Goal: Task Accomplishment & Management: Manage account settings

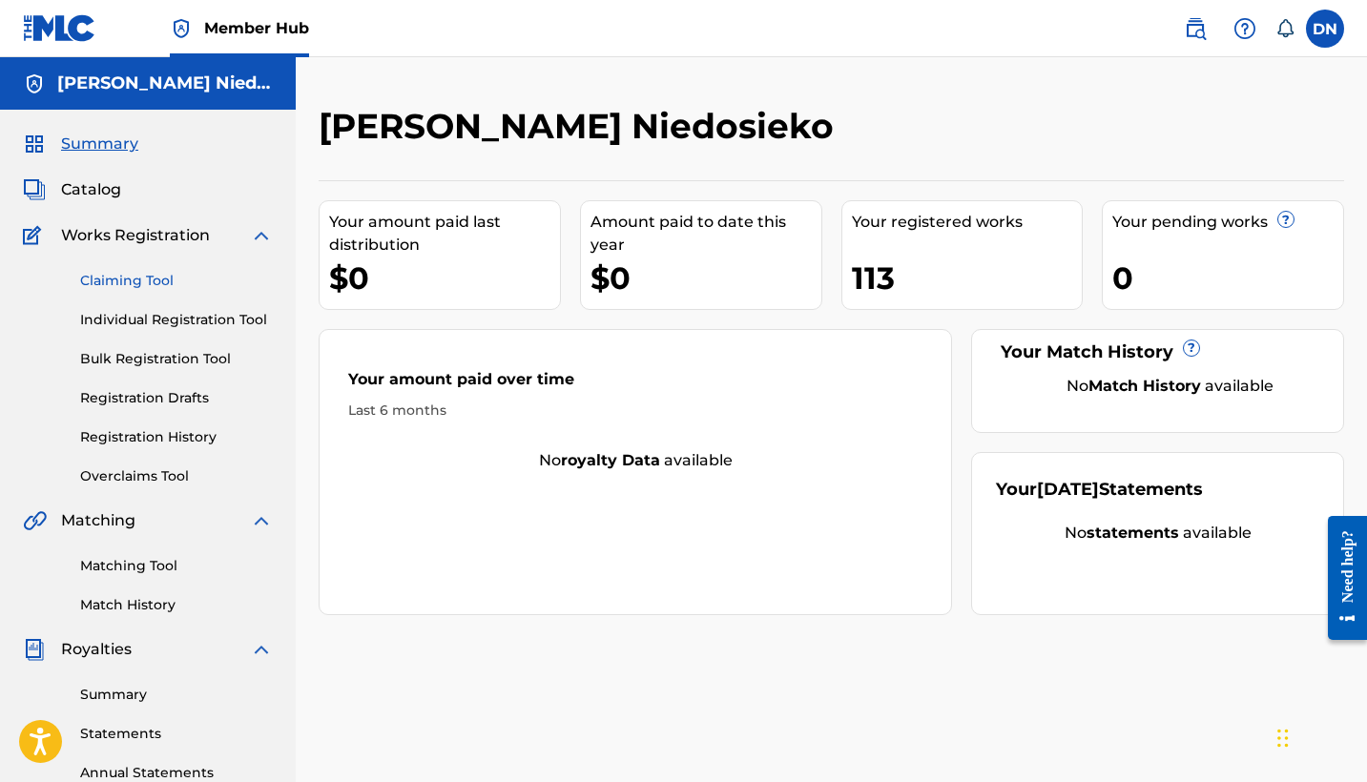
click at [142, 281] on link "Claiming Tool" at bounding box center [176, 281] width 193 height 20
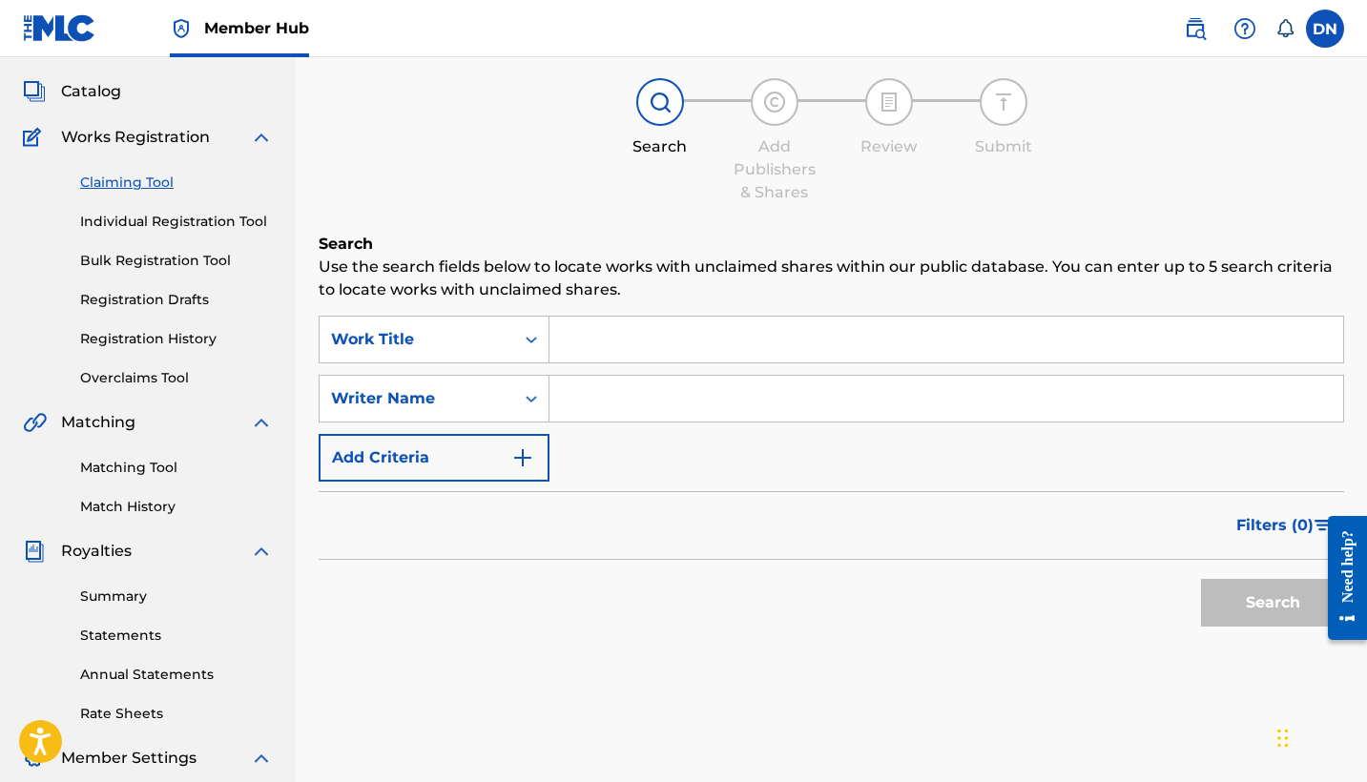
scroll to position [113, 0]
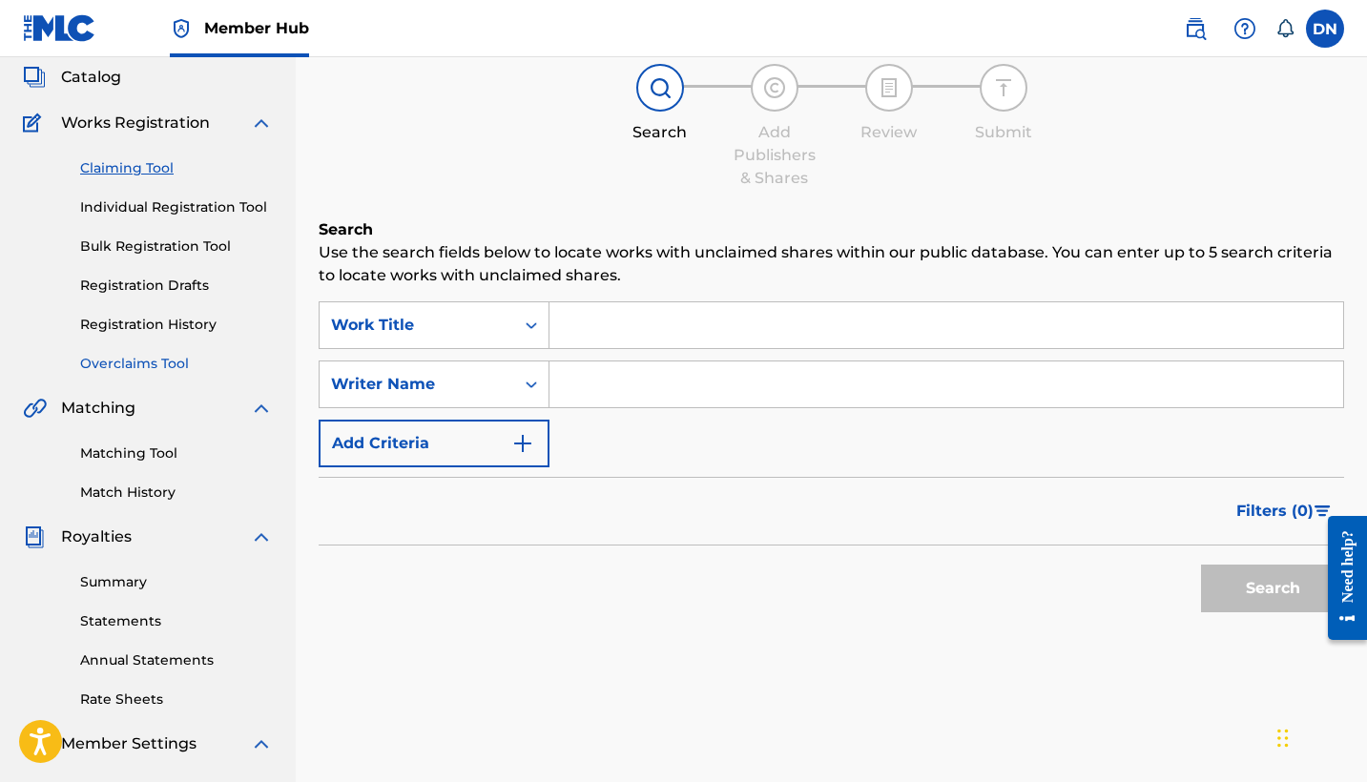
click at [175, 363] on link "Overclaims Tool" at bounding box center [176, 364] width 193 height 20
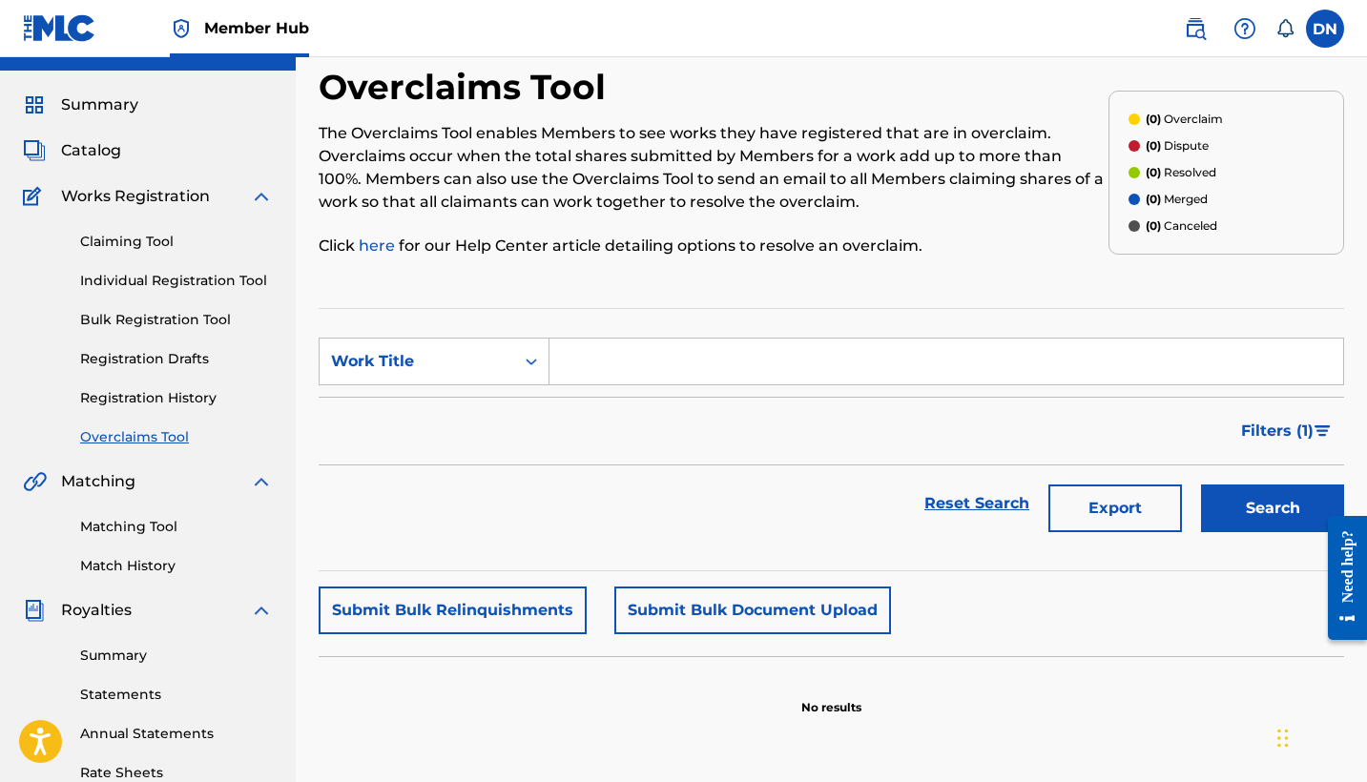
scroll to position [40, 0]
click at [149, 400] on link "Registration History" at bounding box center [176, 397] width 193 height 20
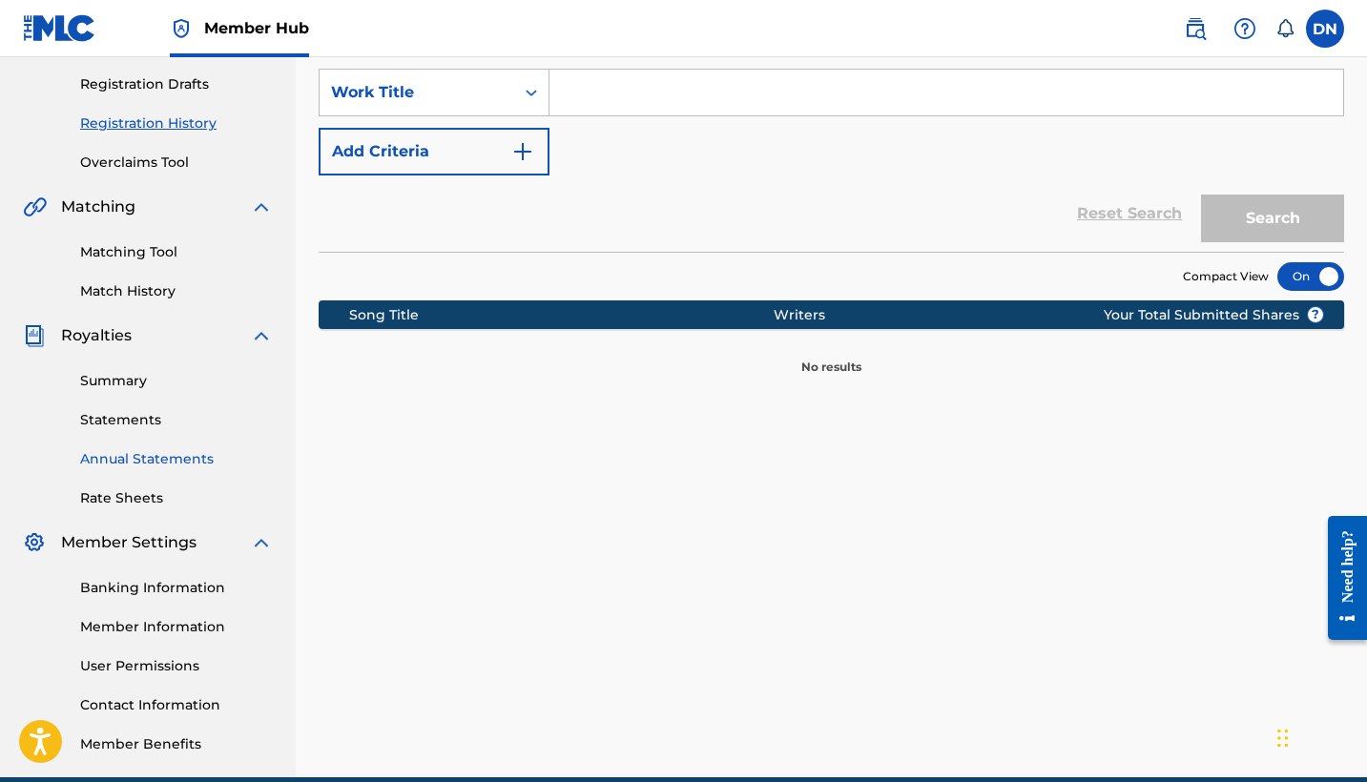
scroll to position [304, 0]
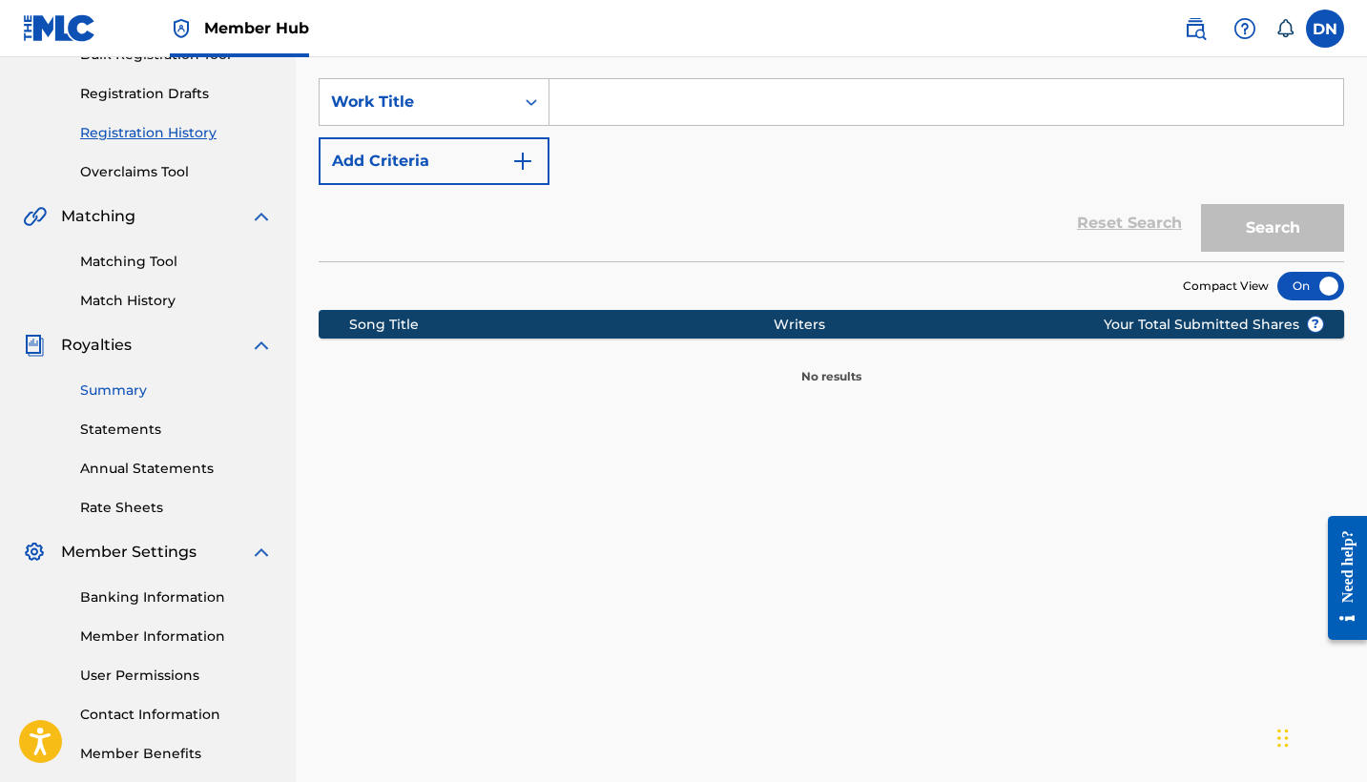
click at [130, 391] on link "Summary" at bounding box center [176, 391] width 193 height 20
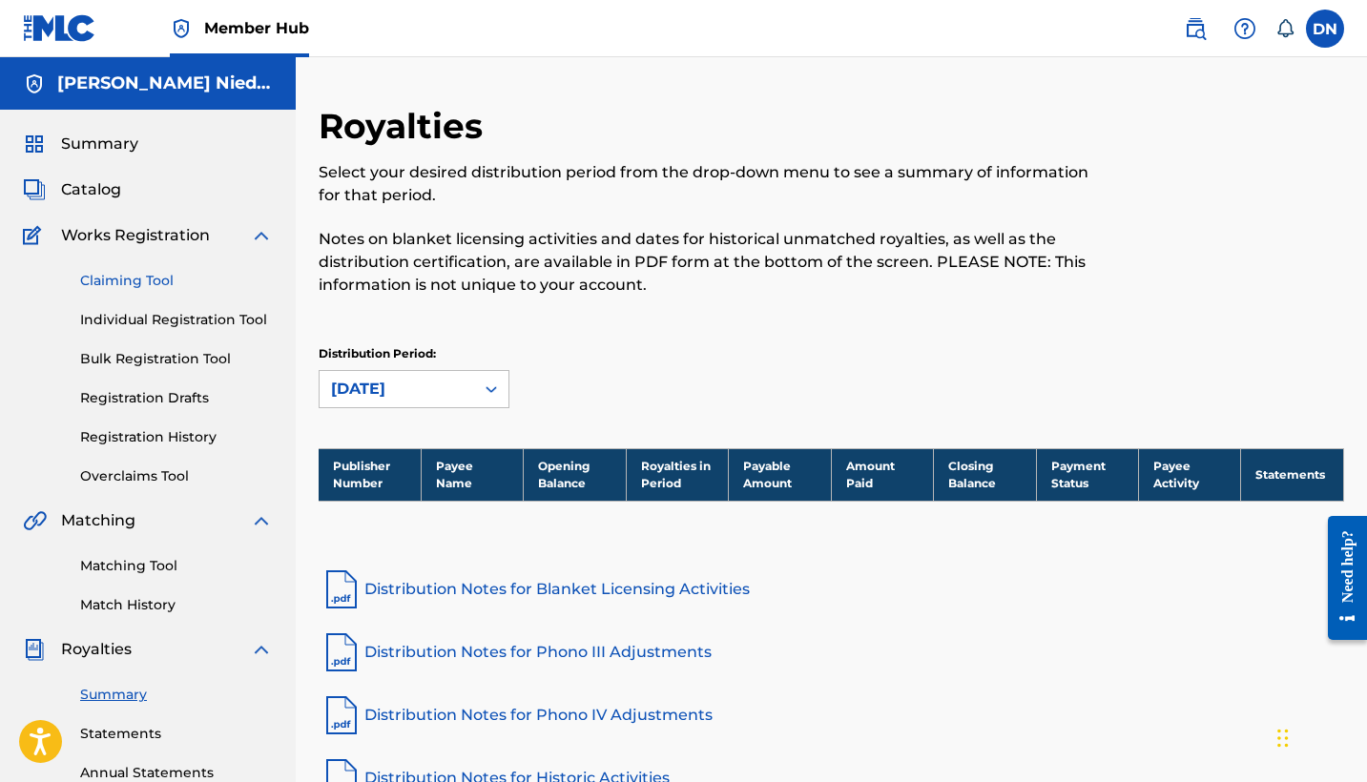
click at [138, 277] on link "Claiming Tool" at bounding box center [176, 281] width 193 height 20
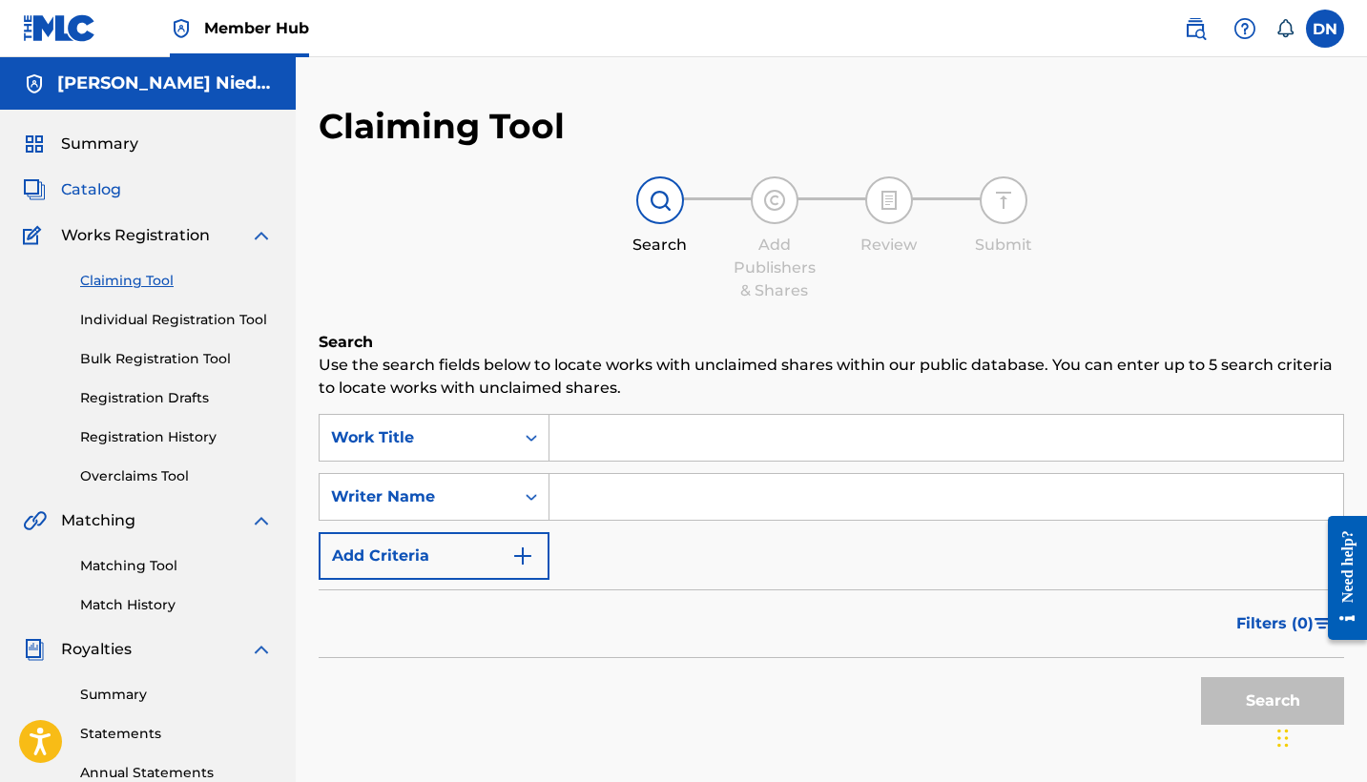
click at [92, 194] on span "Catalog" at bounding box center [91, 189] width 60 height 23
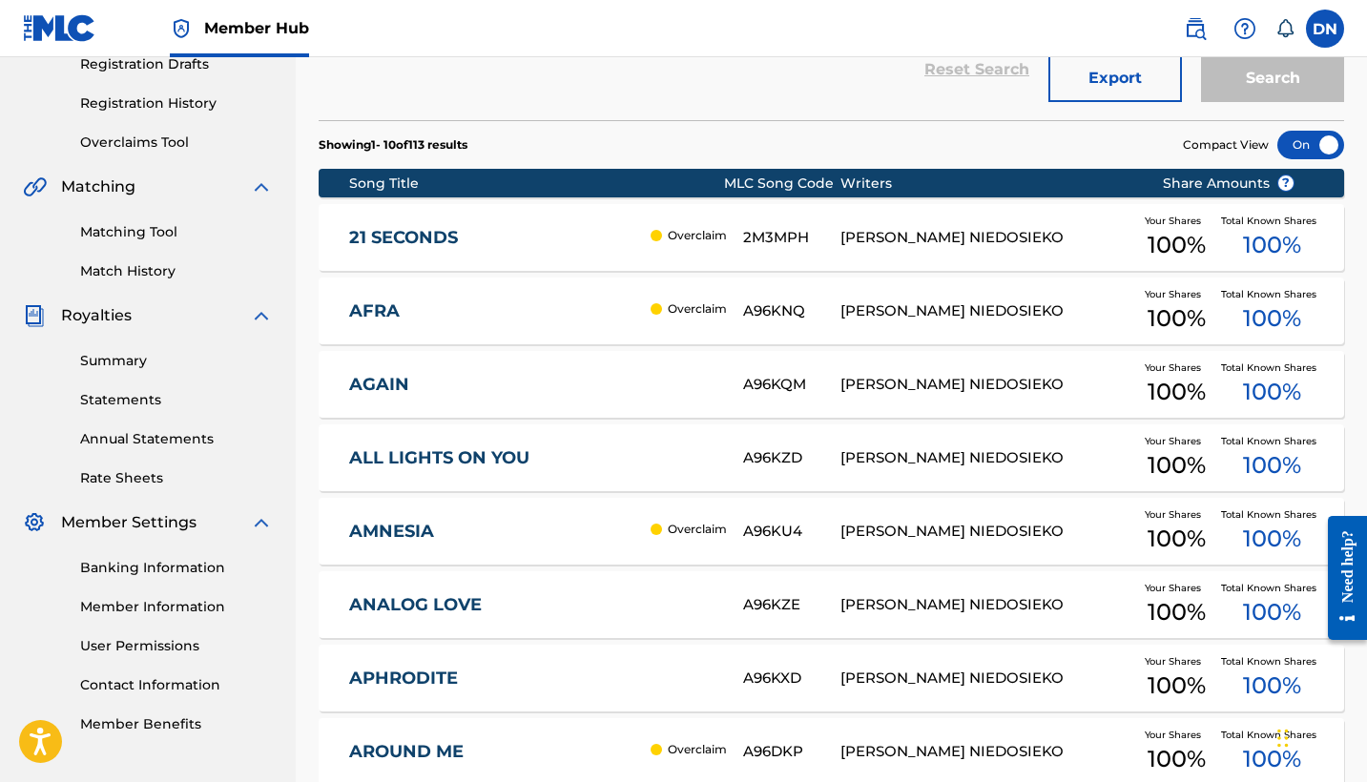
scroll to position [335, 0]
click at [856, 259] on div "21 SECONDS Overclaim 2M3MPH [PERSON_NAME] NIEDOSIEKO Your Shares 100 % Total Kn…" at bounding box center [832, 236] width 1026 height 67
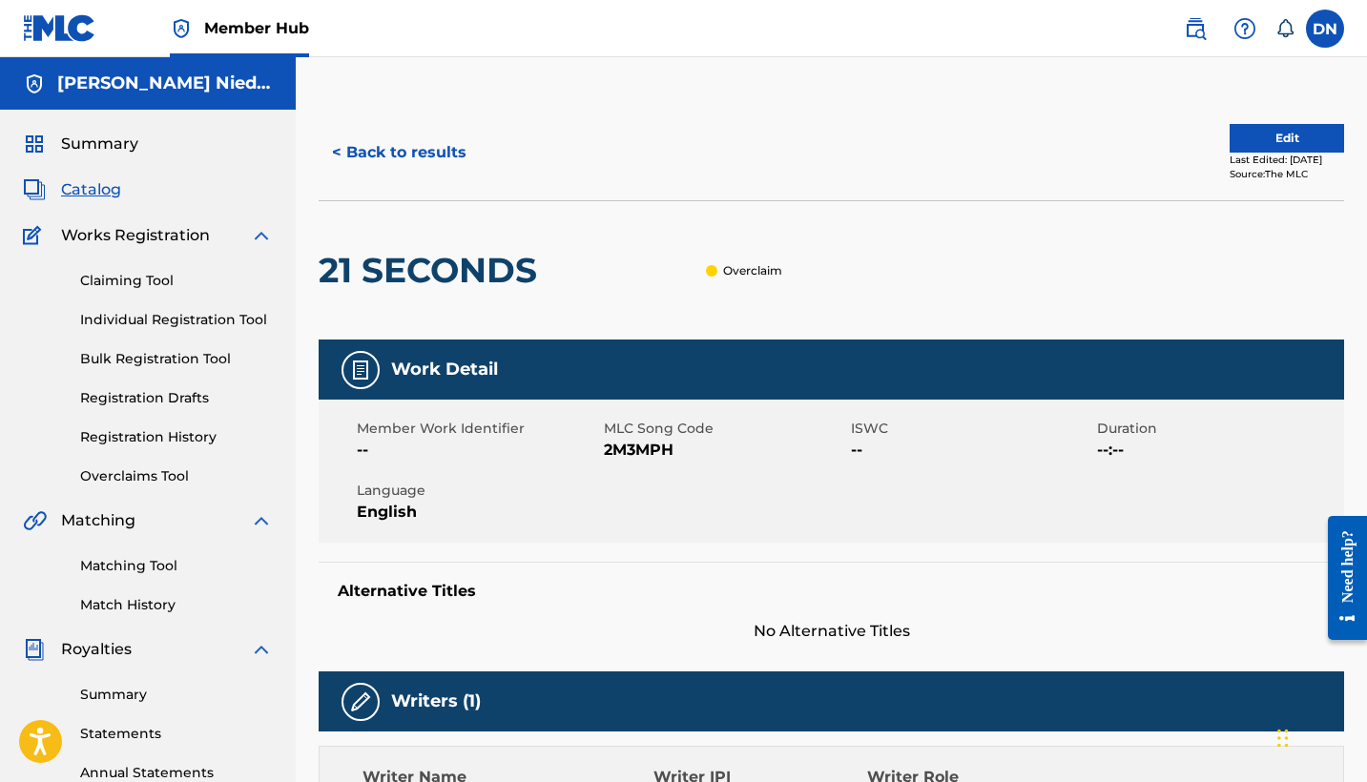
click at [150, 460] on div "Claiming Tool Individual Registration Tool Bulk Registration Tool Registration …" at bounding box center [148, 366] width 250 height 239
click at [148, 481] on link "Overclaims Tool" at bounding box center [176, 477] width 193 height 20
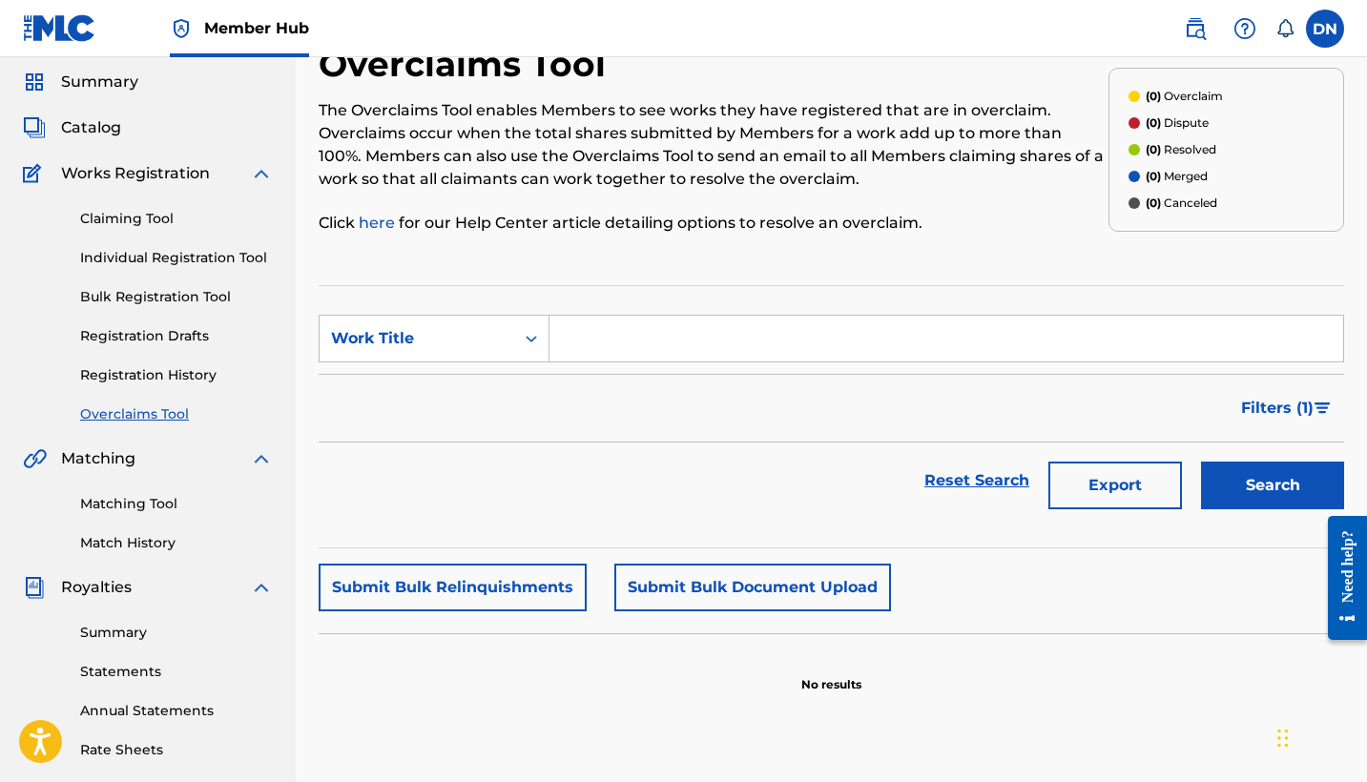
scroll to position [61, 0]
click at [687, 334] on input "Search Form" at bounding box center [947, 340] width 794 height 46
type input "с"
type input "changes"
click at [1273, 487] on button "Search" at bounding box center [1272, 487] width 143 height 48
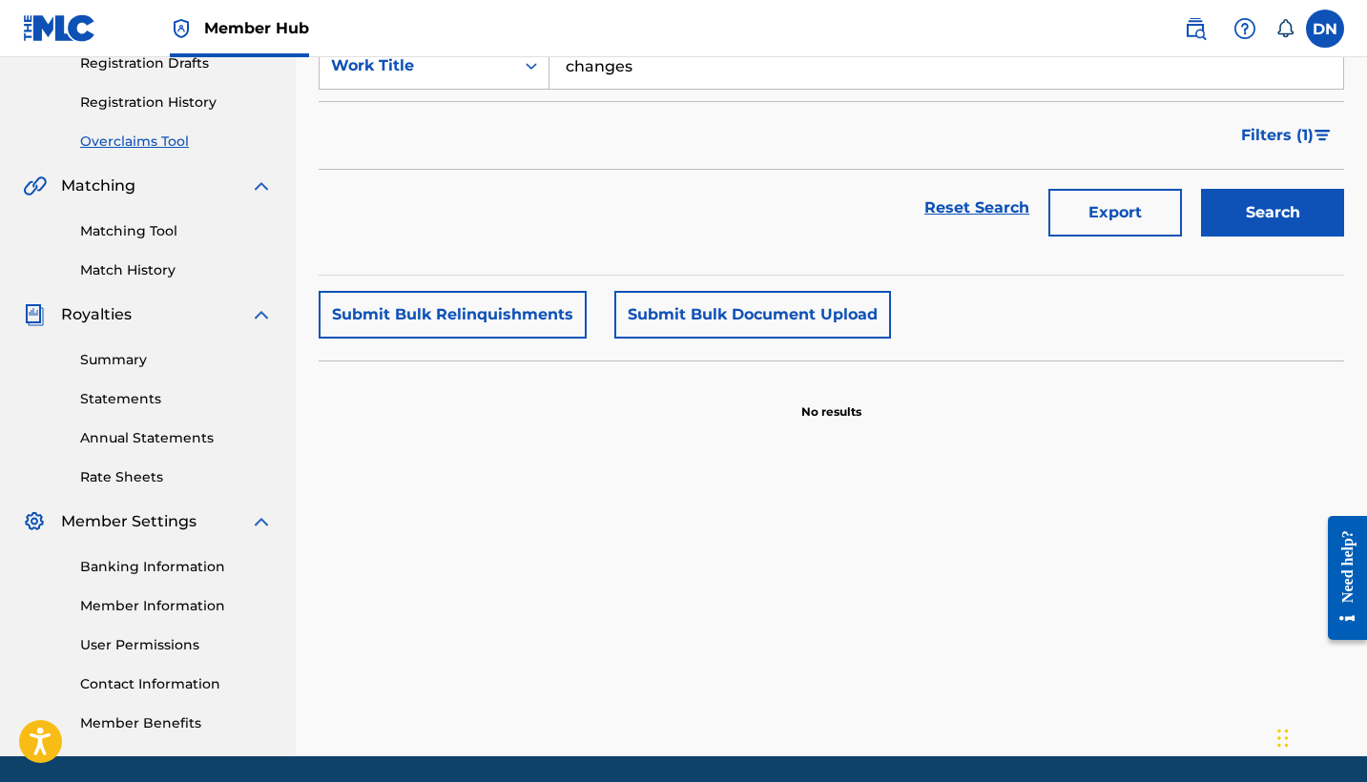
scroll to position [339, 0]
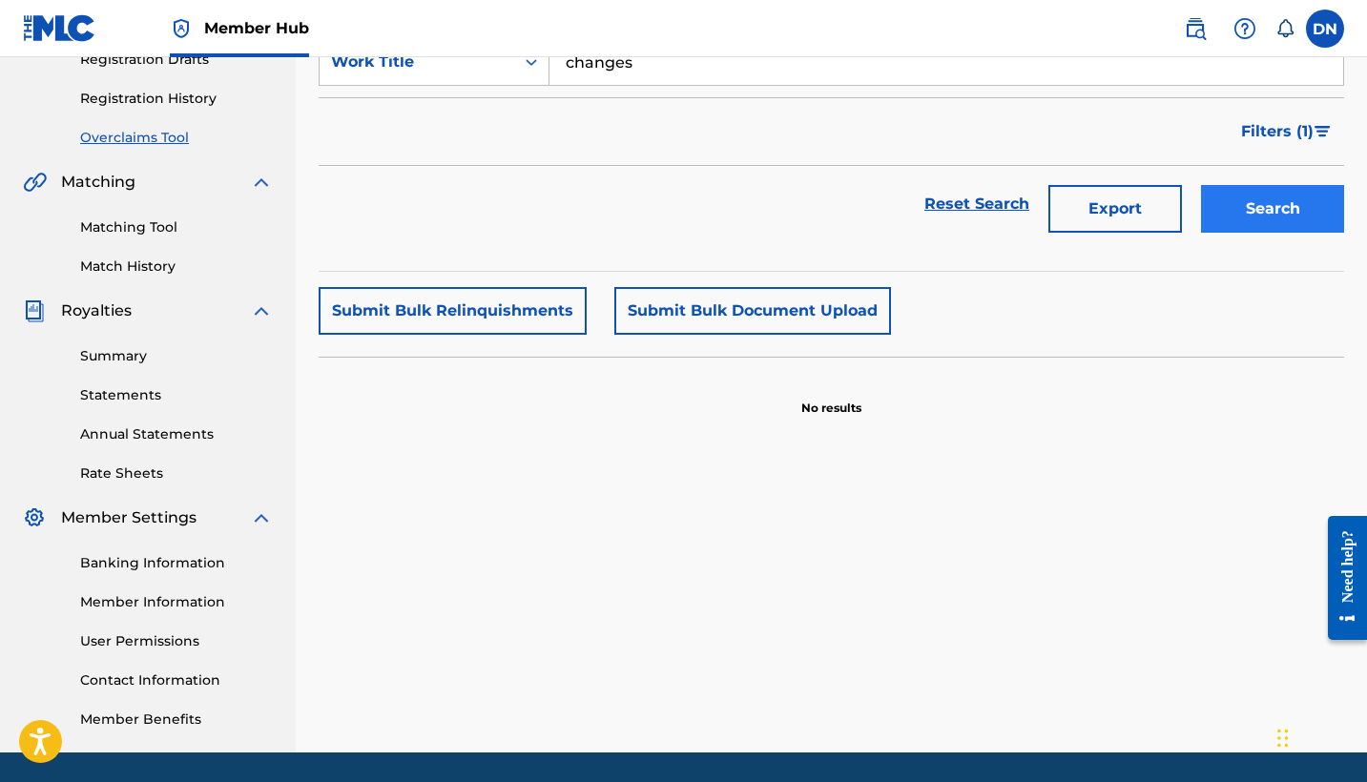
click at [1274, 197] on button "Search" at bounding box center [1272, 209] width 143 height 48
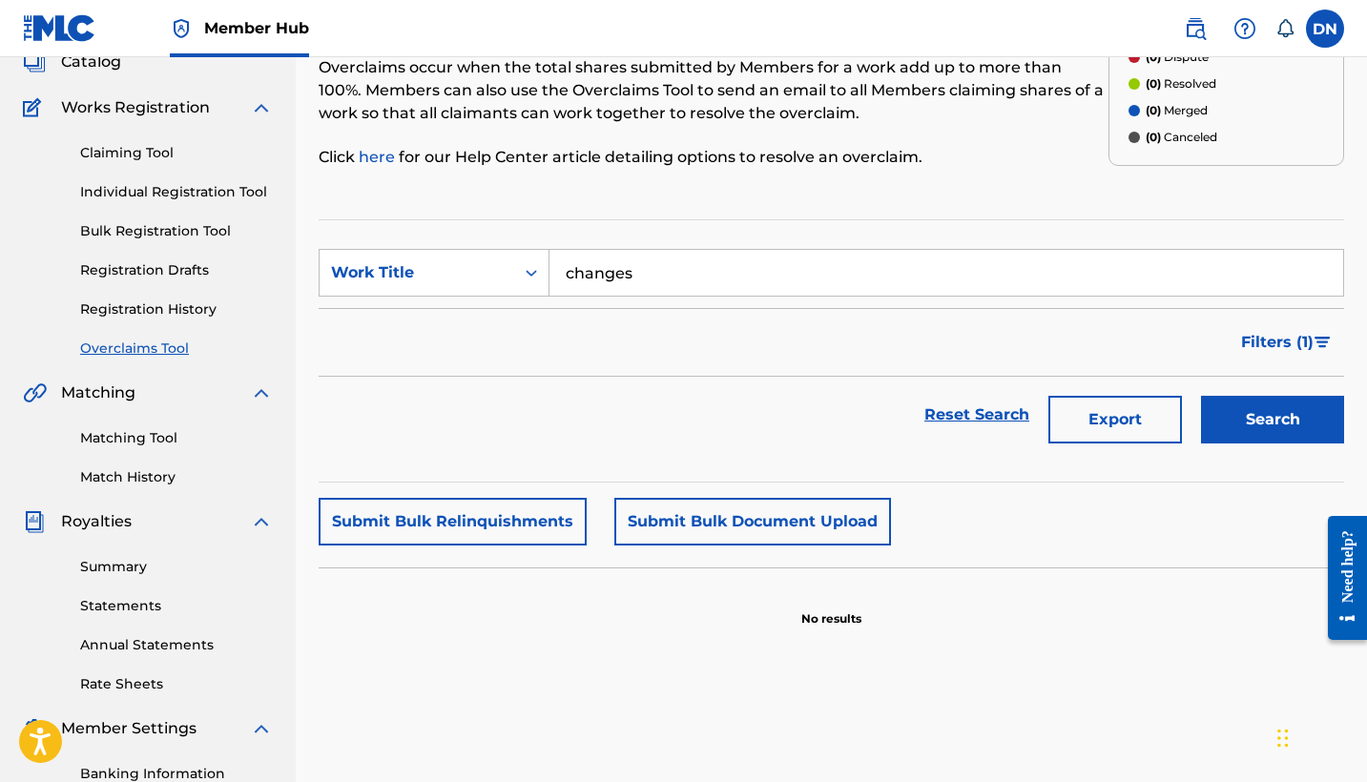
scroll to position [124, 0]
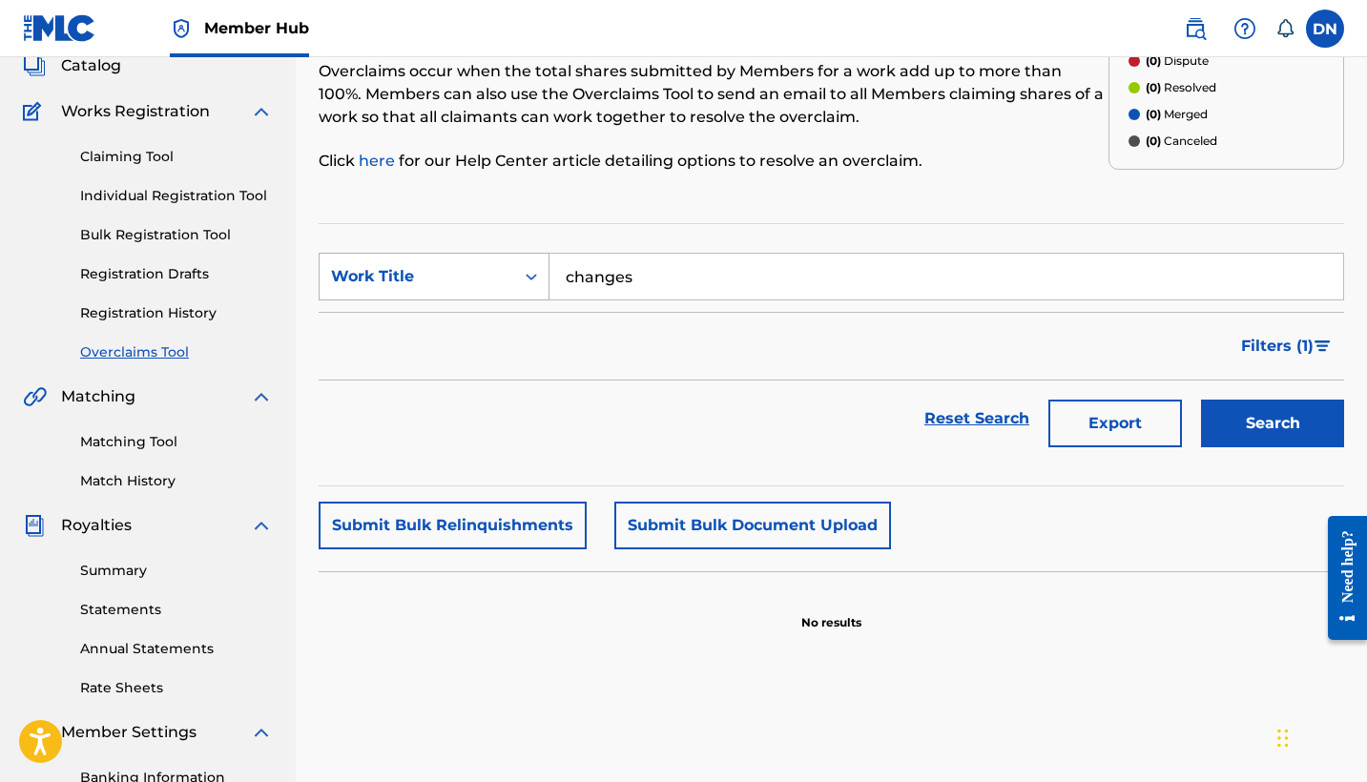
drag, startPoint x: 631, startPoint y: 280, endPoint x: 492, endPoint y: 285, distance: 138.4
click at [492, 285] on div "SearchWithCriteriaed3ac540-128d-4f0d-8648-bb0e9da3b50b Work Title changes" at bounding box center [832, 277] width 1026 height 48
click at [118, 307] on link "Registration History" at bounding box center [176, 313] width 193 height 20
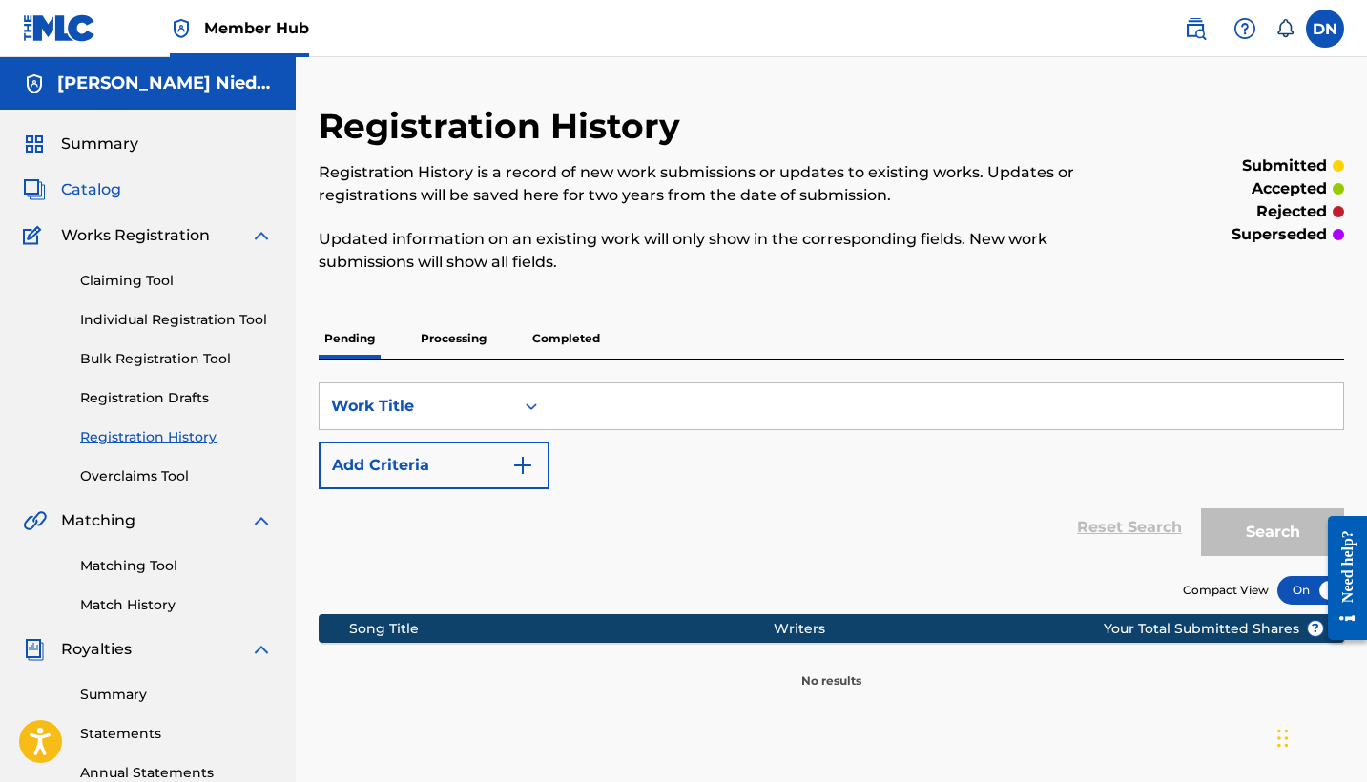
click at [89, 197] on span "Catalog" at bounding box center [91, 189] width 60 height 23
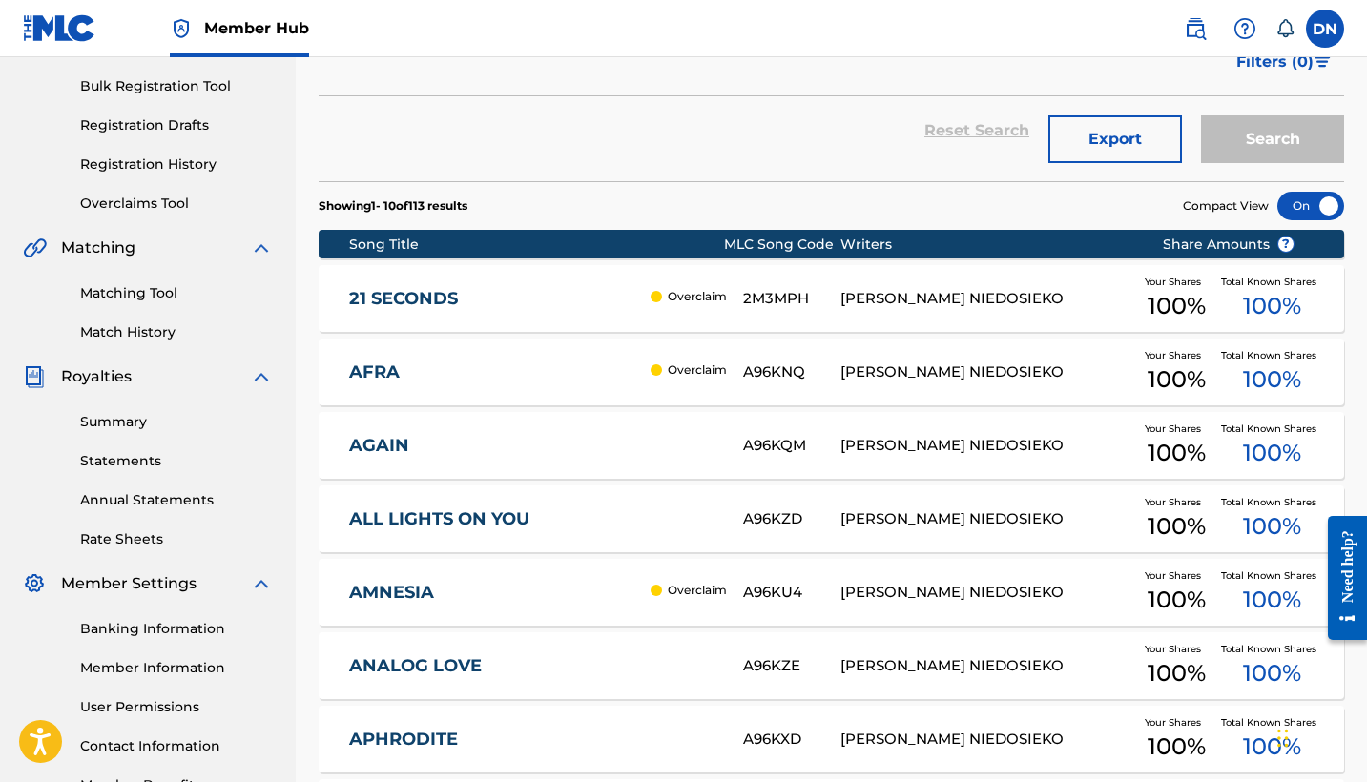
scroll to position [94, 0]
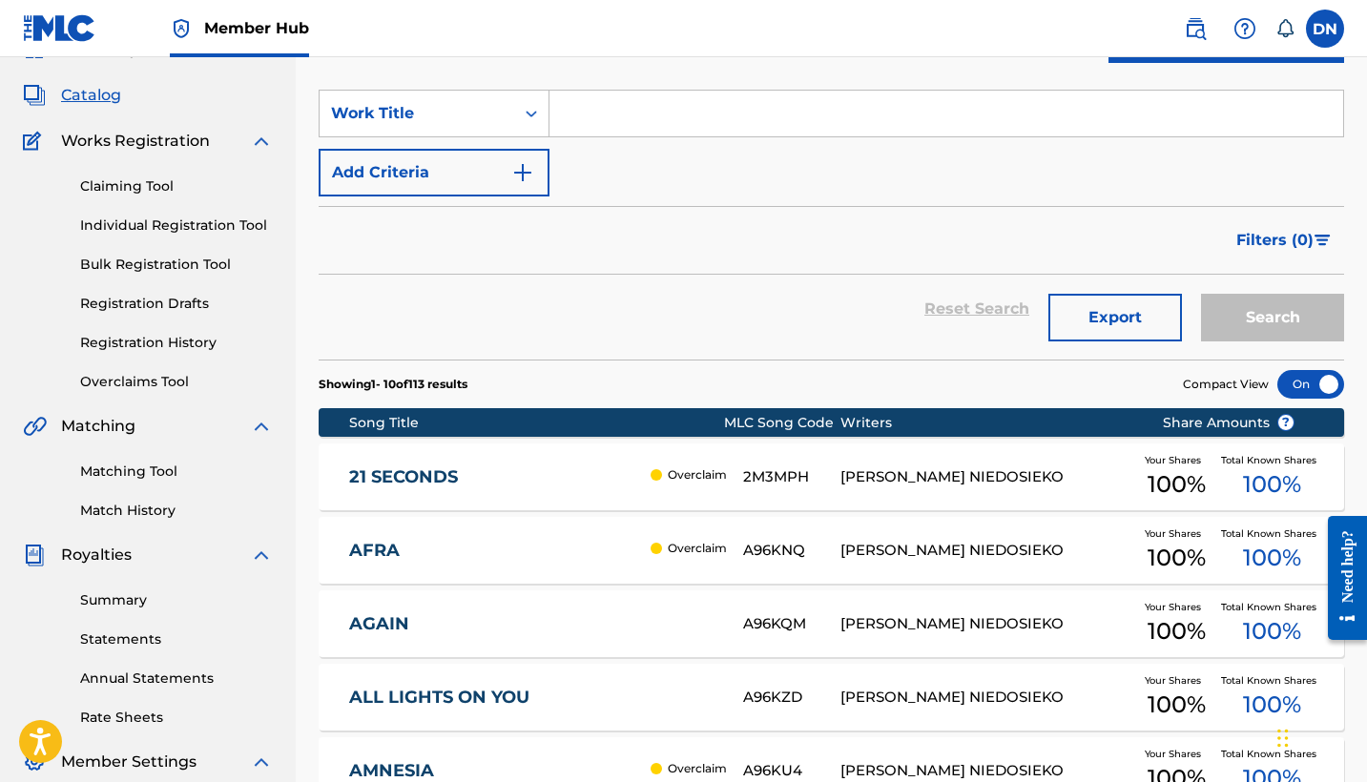
click at [694, 483] on p "Overclaim" at bounding box center [697, 475] width 59 height 17
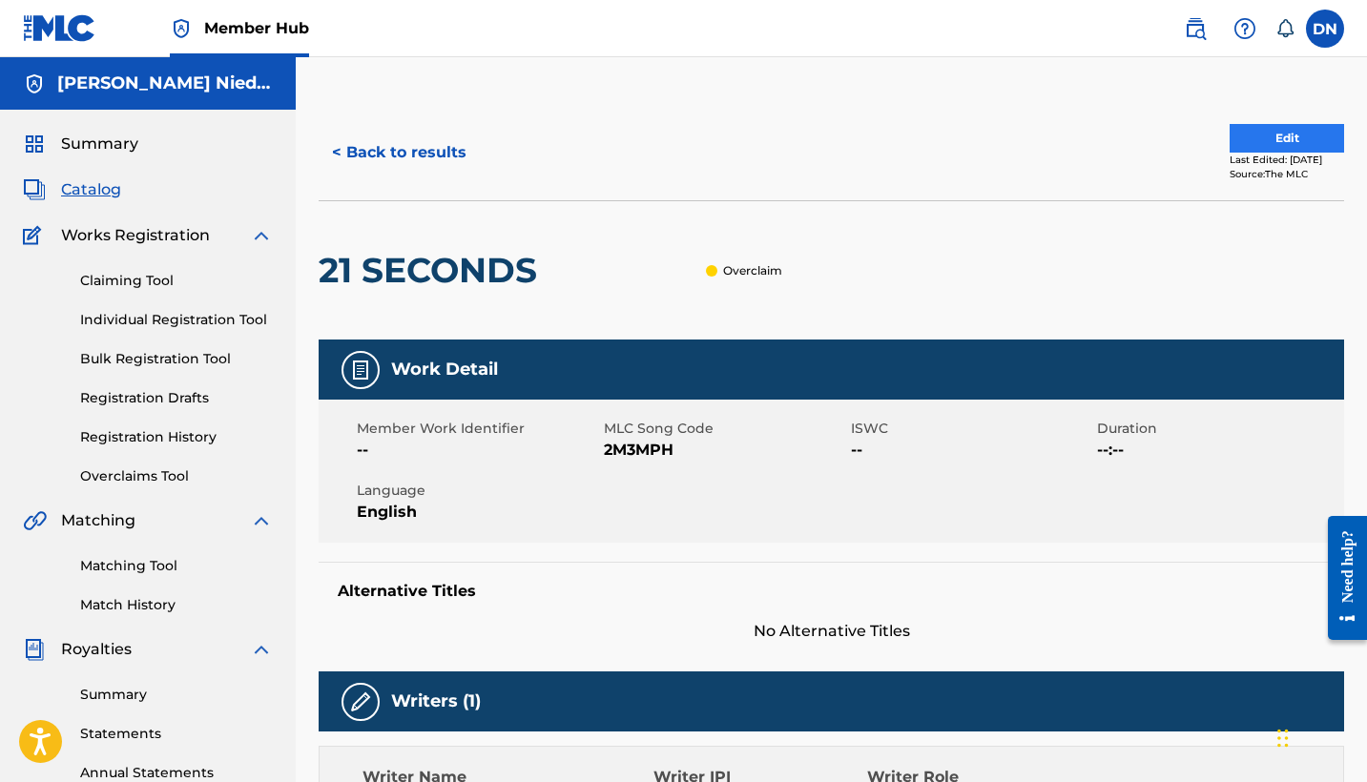
click at [1249, 134] on button "Edit" at bounding box center [1287, 138] width 114 height 29
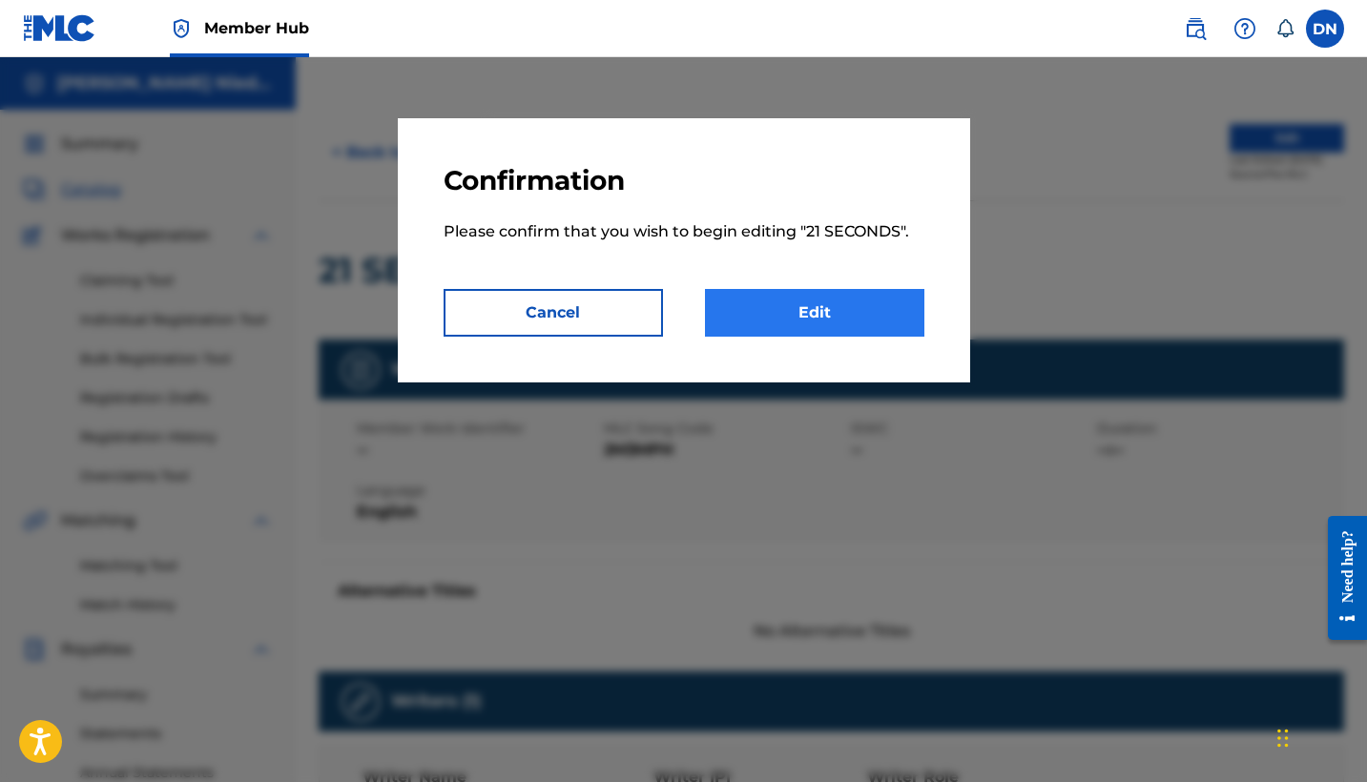
click at [817, 309] on link "Edit" at bounding box center [814, 313] width 219 height 48
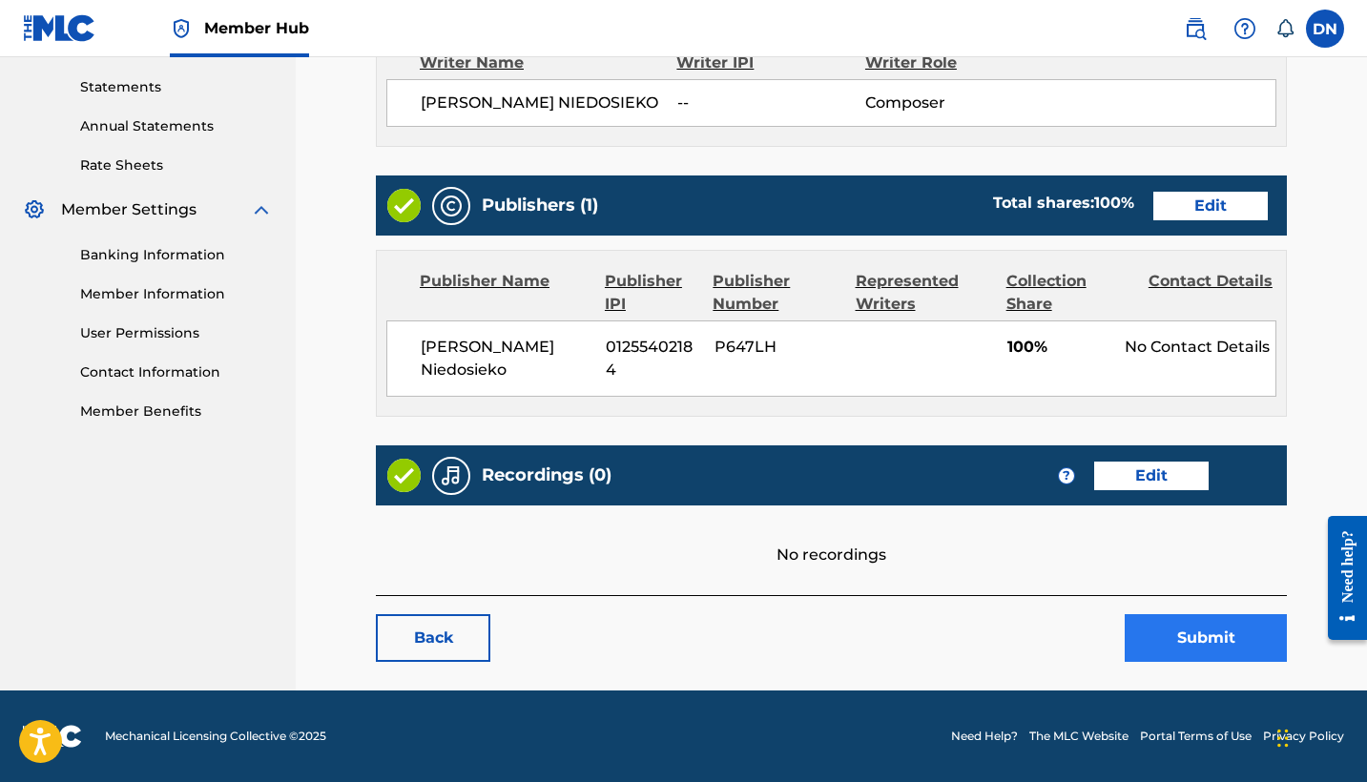
scroll to position [646, 0]
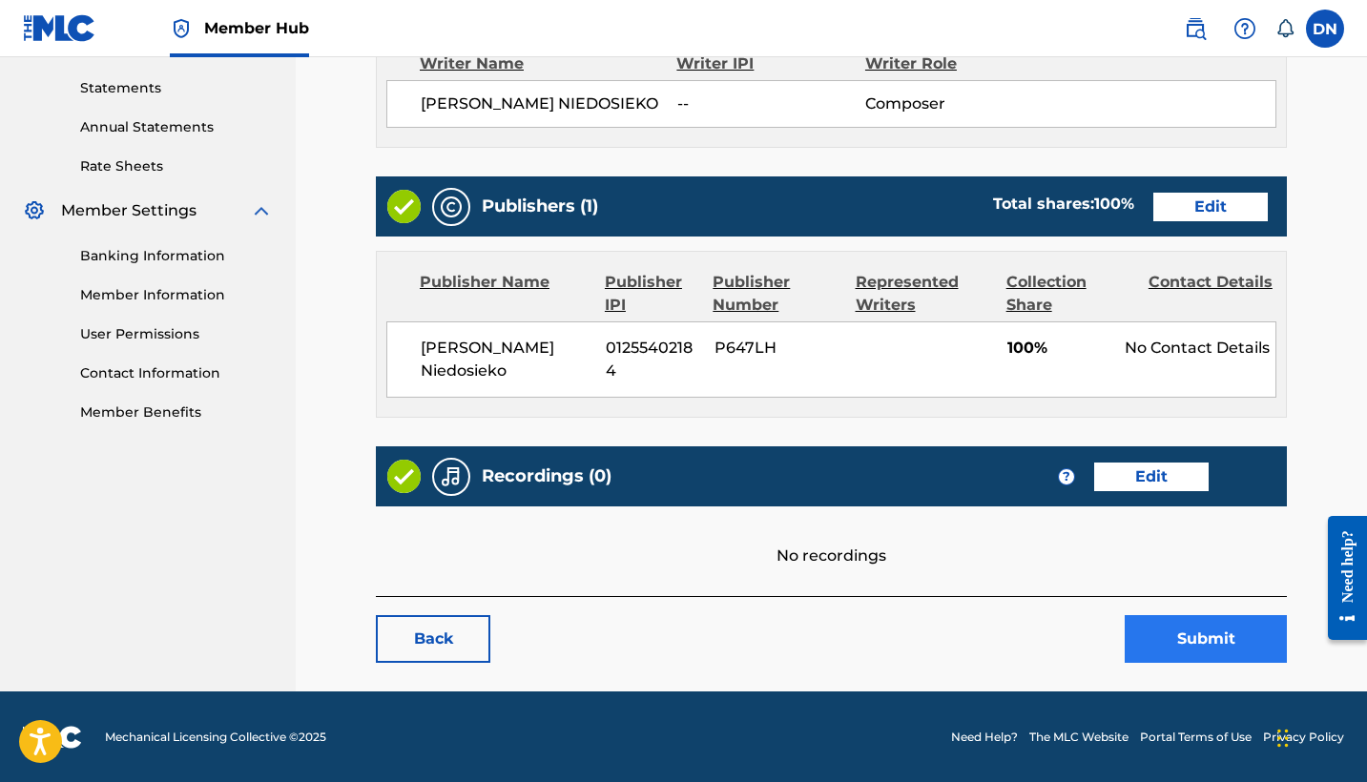
click at [1201, 636] on button "Submit" at bounding box center [1206, 639] width 162 height 48
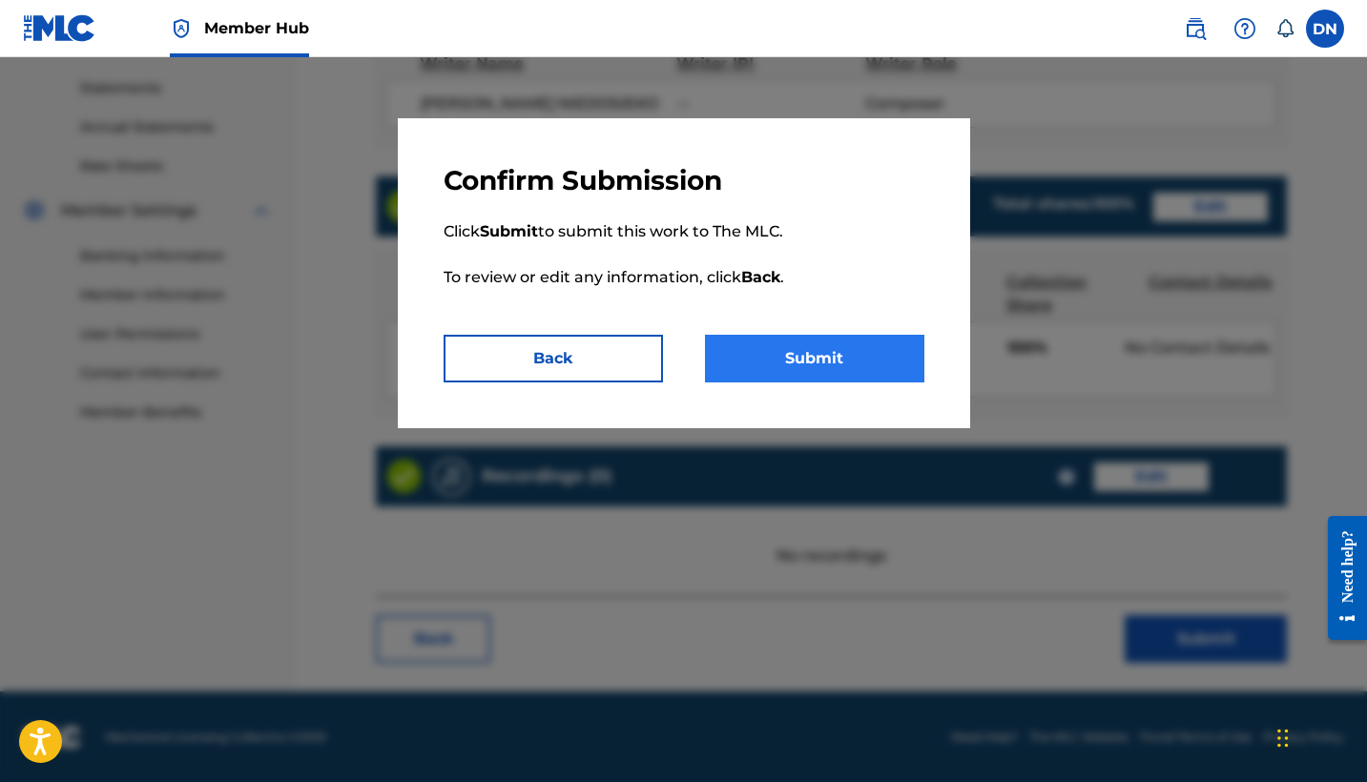
click at [816, 363] on button "Submit" at bounding box center [814, 359] width 219 height 48
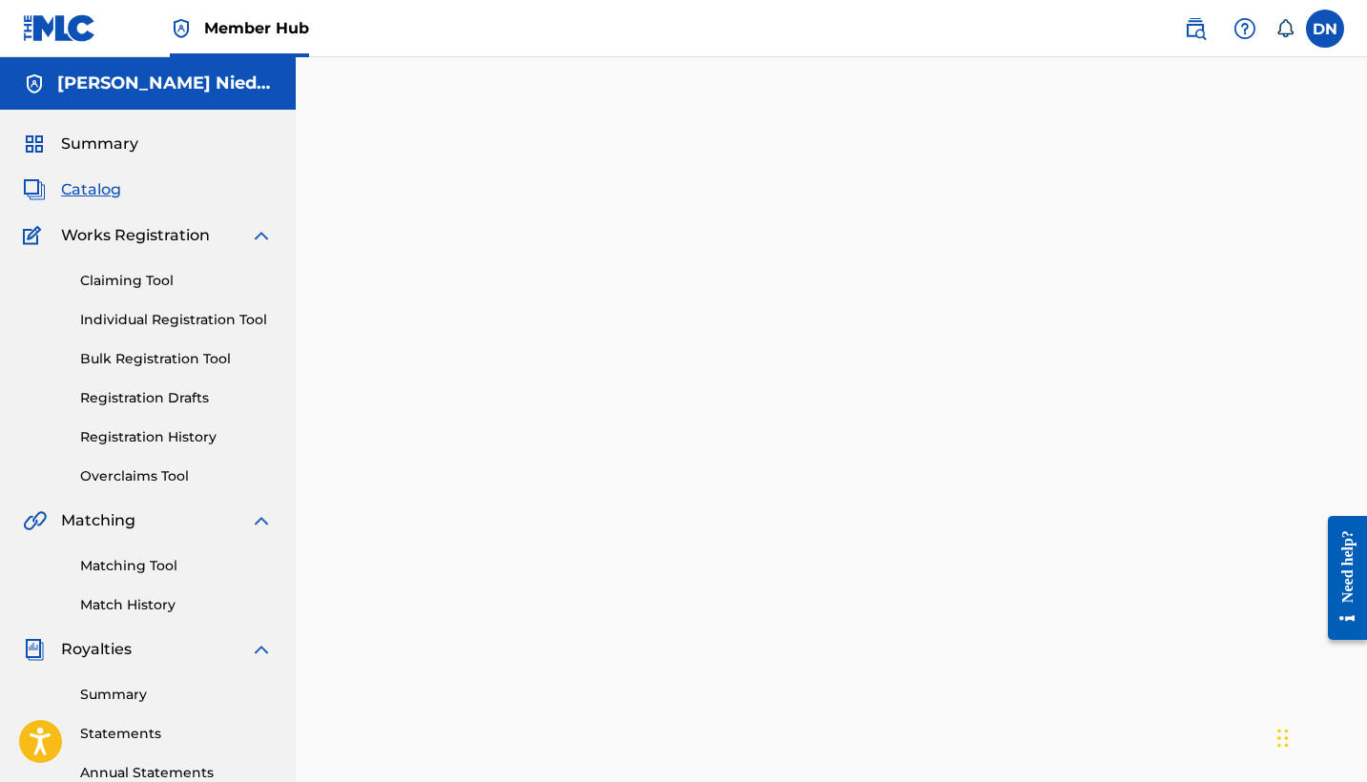
click at [83, 188] on span "Catalog" at bounding box center [91, 189] width 60 height 23
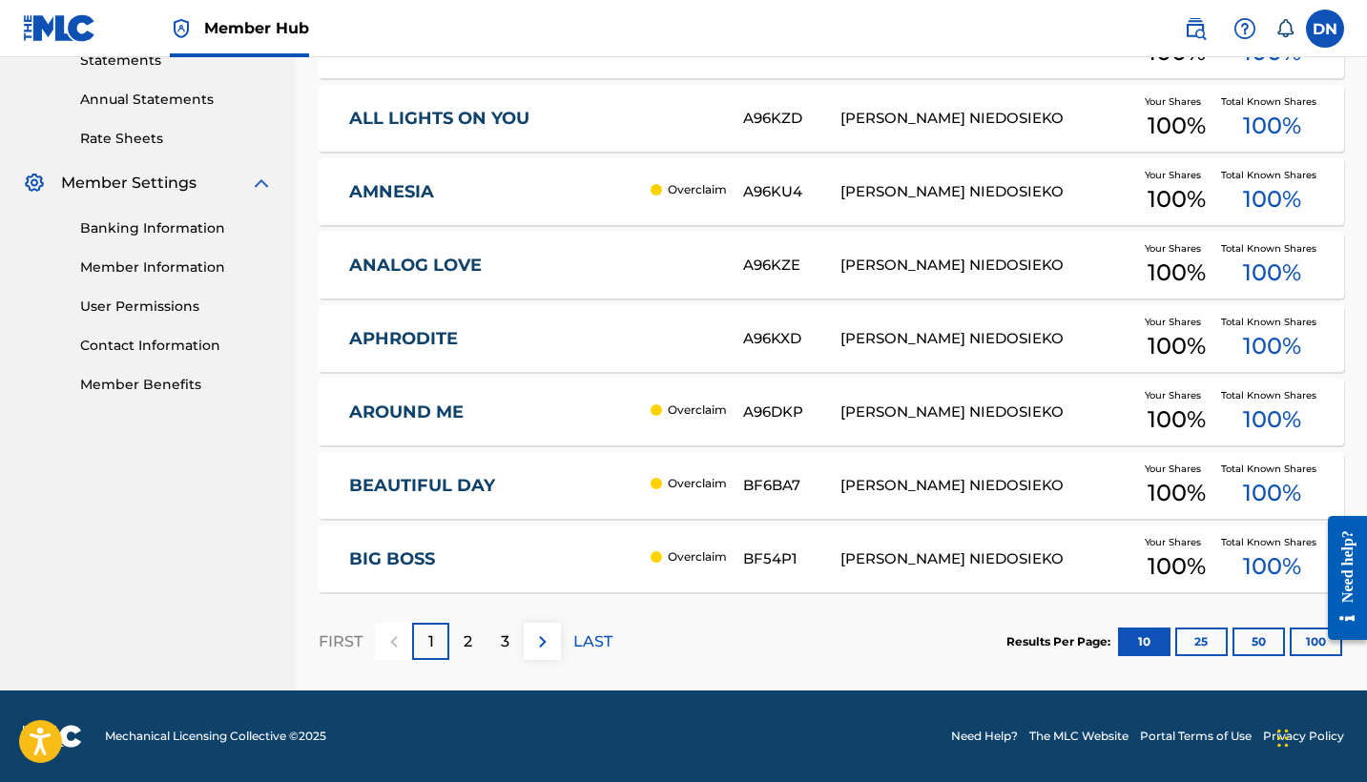
scroll to position [674, 0]
click at [466, 633] on p "2" at bounding box center [468, 642] width 9 height 23
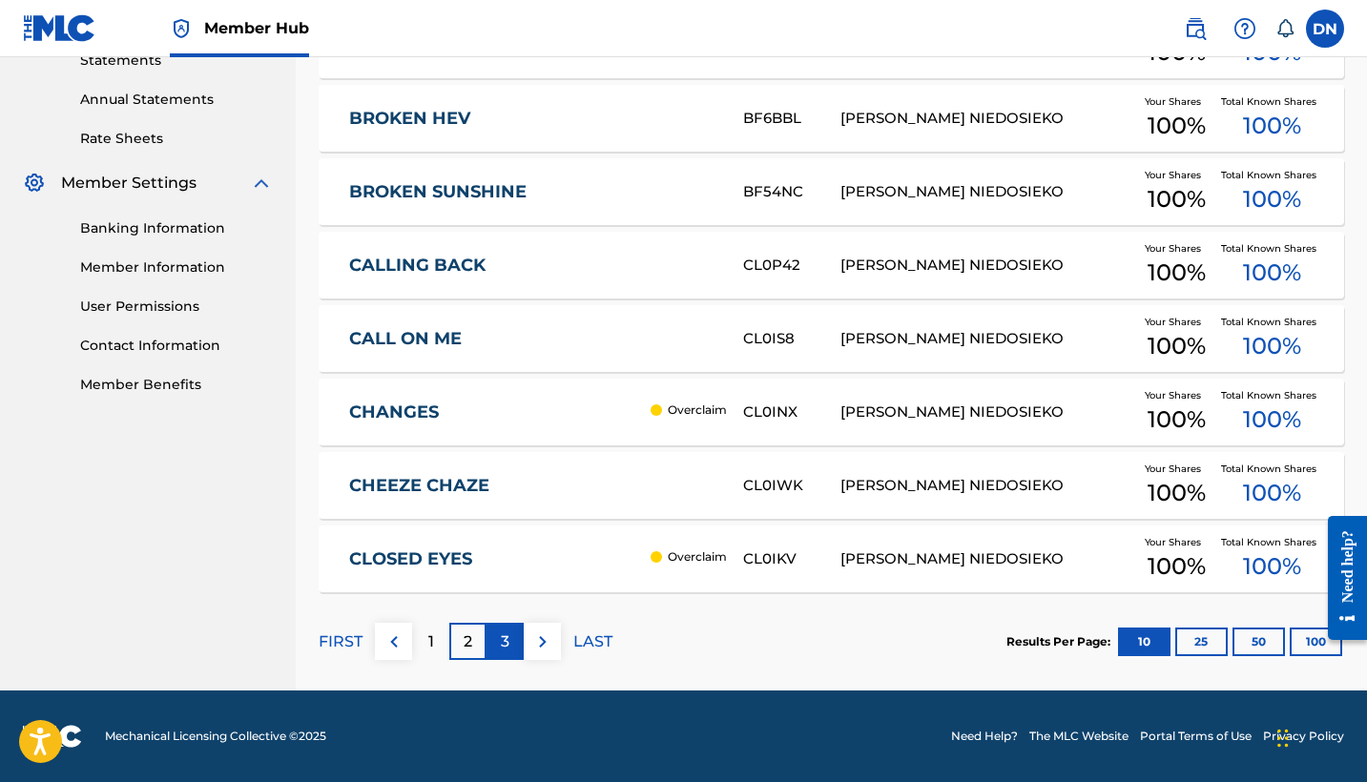
click at [505, 652] on p "3" at bounding box center [505, 642] width 9 height 23
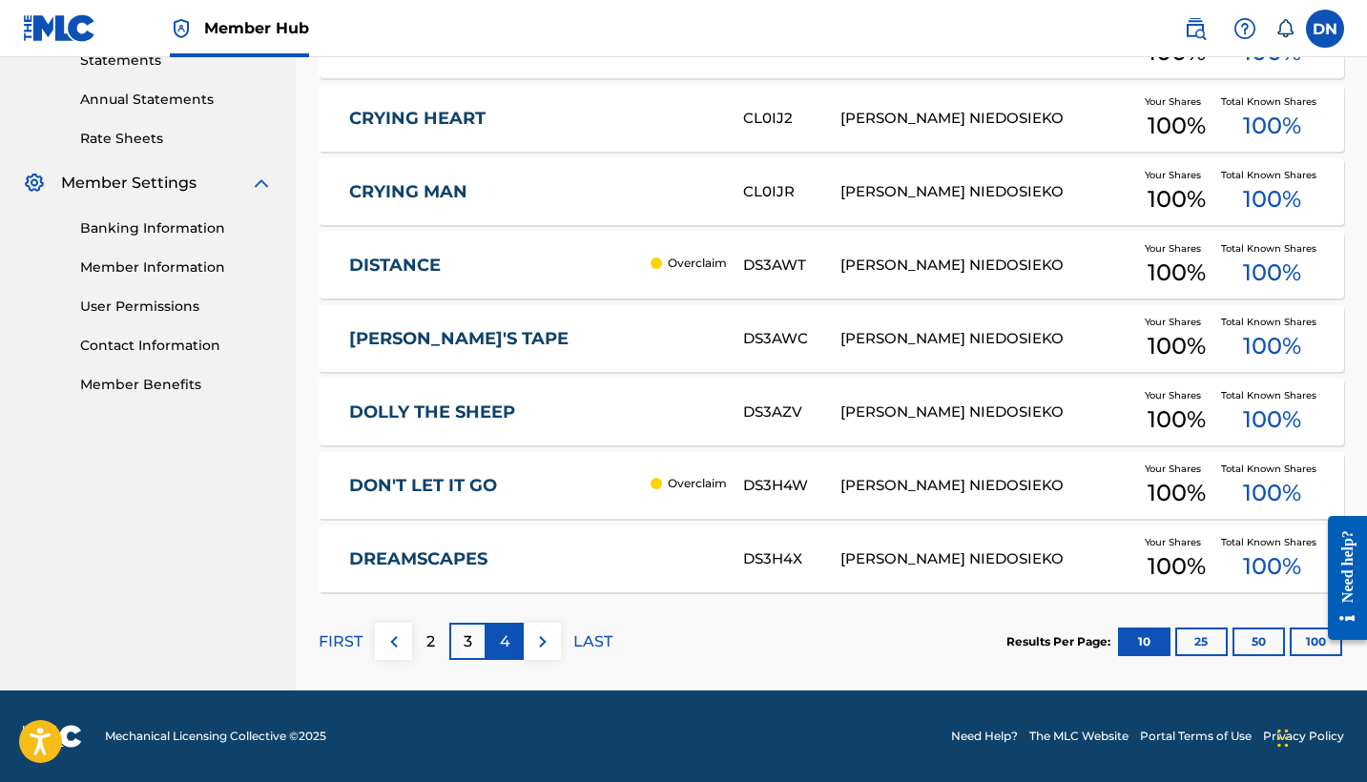
click at [516, 639] on div "4" at bounding box center [505, 641] width 37 height 37
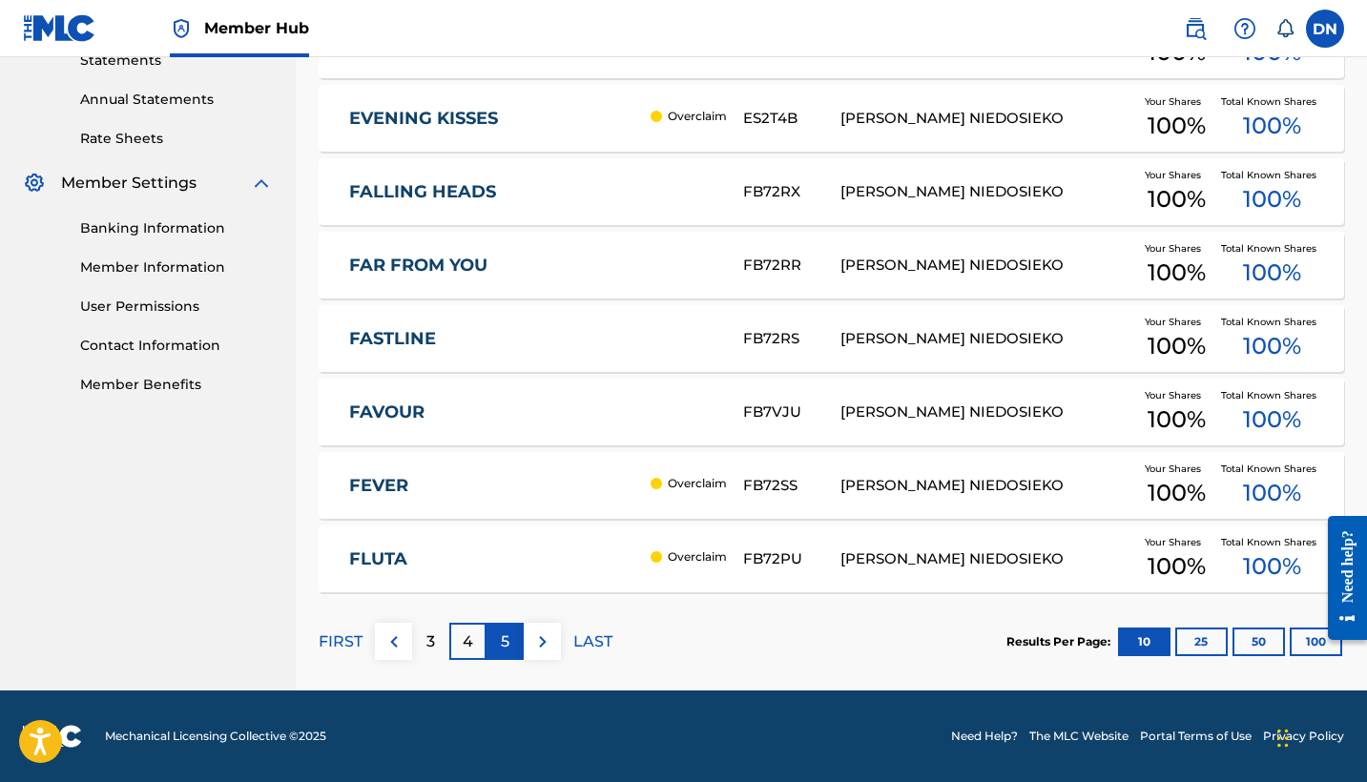
click at [506, 643] on p "5" at bounding box center [505, 642] width 9 height 23
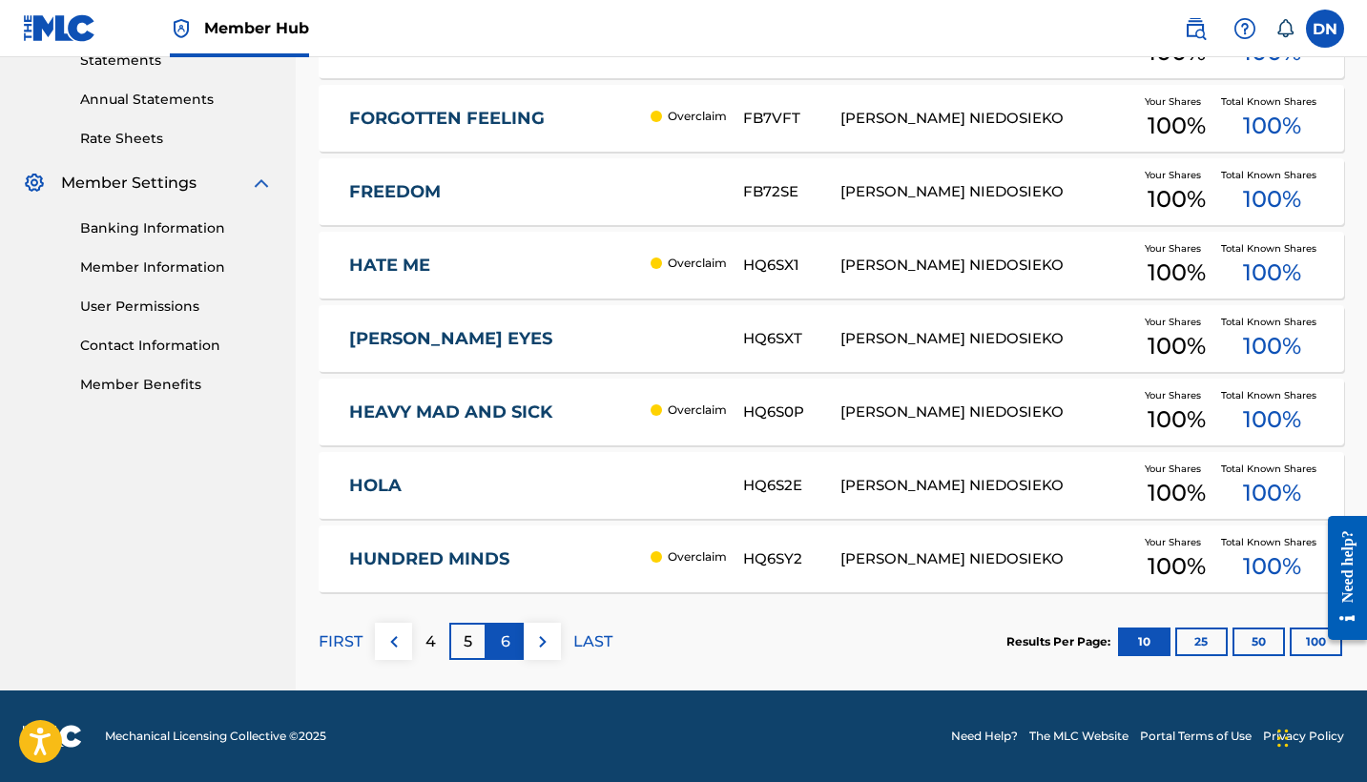
click at [506, 642] on p "6" at bounding box center [506, 642] width 10 height 23
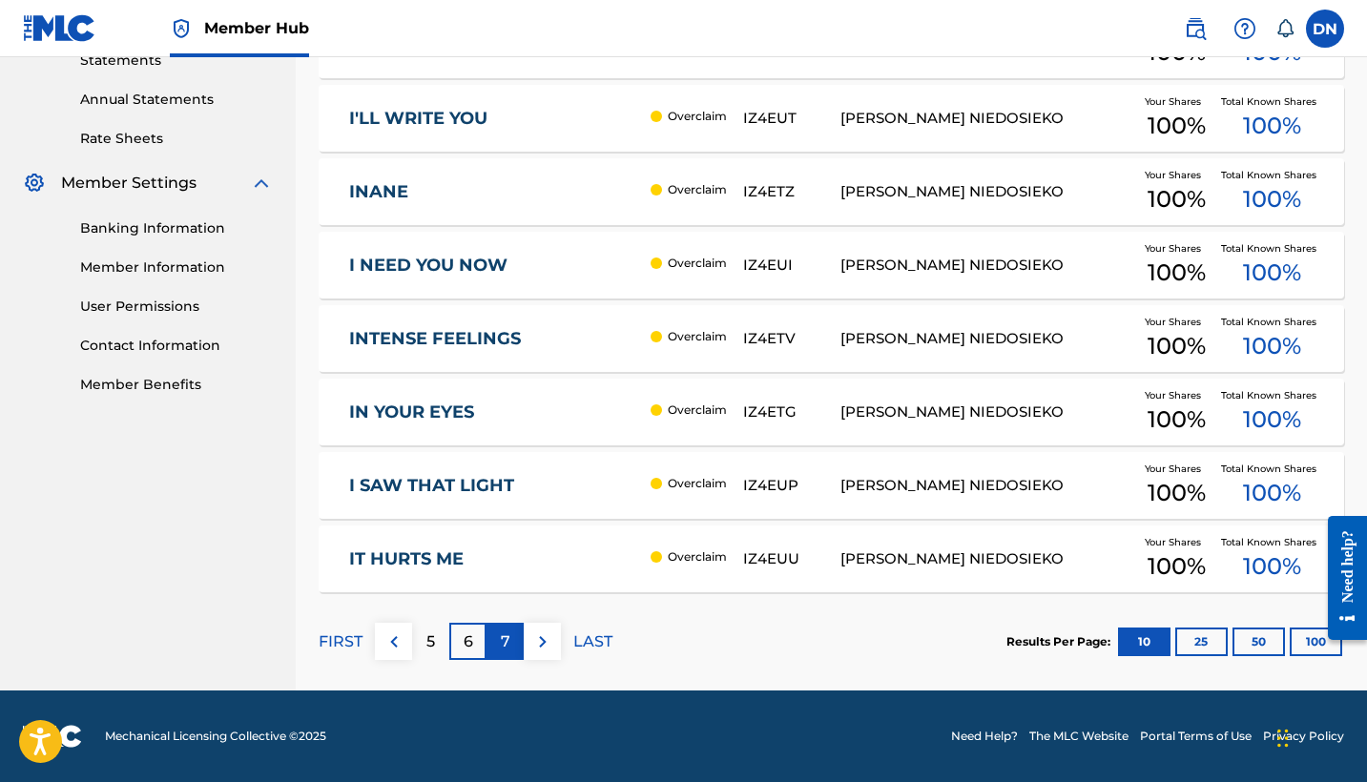
click at [506, 633] on p "7" at bounding box center [506, 642] width 10 height 23
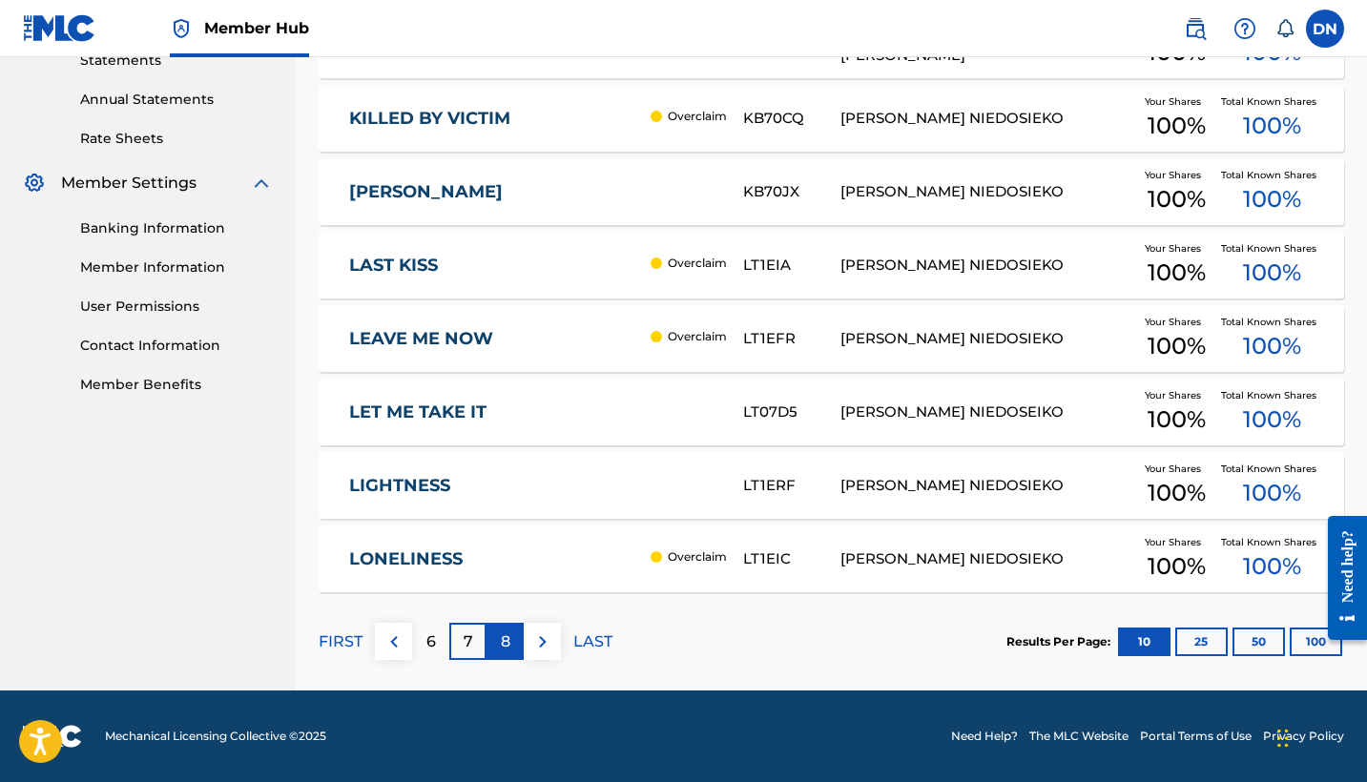
click at [501, 645] on p "8" at bounding box center [506, 642] width 10 height 23
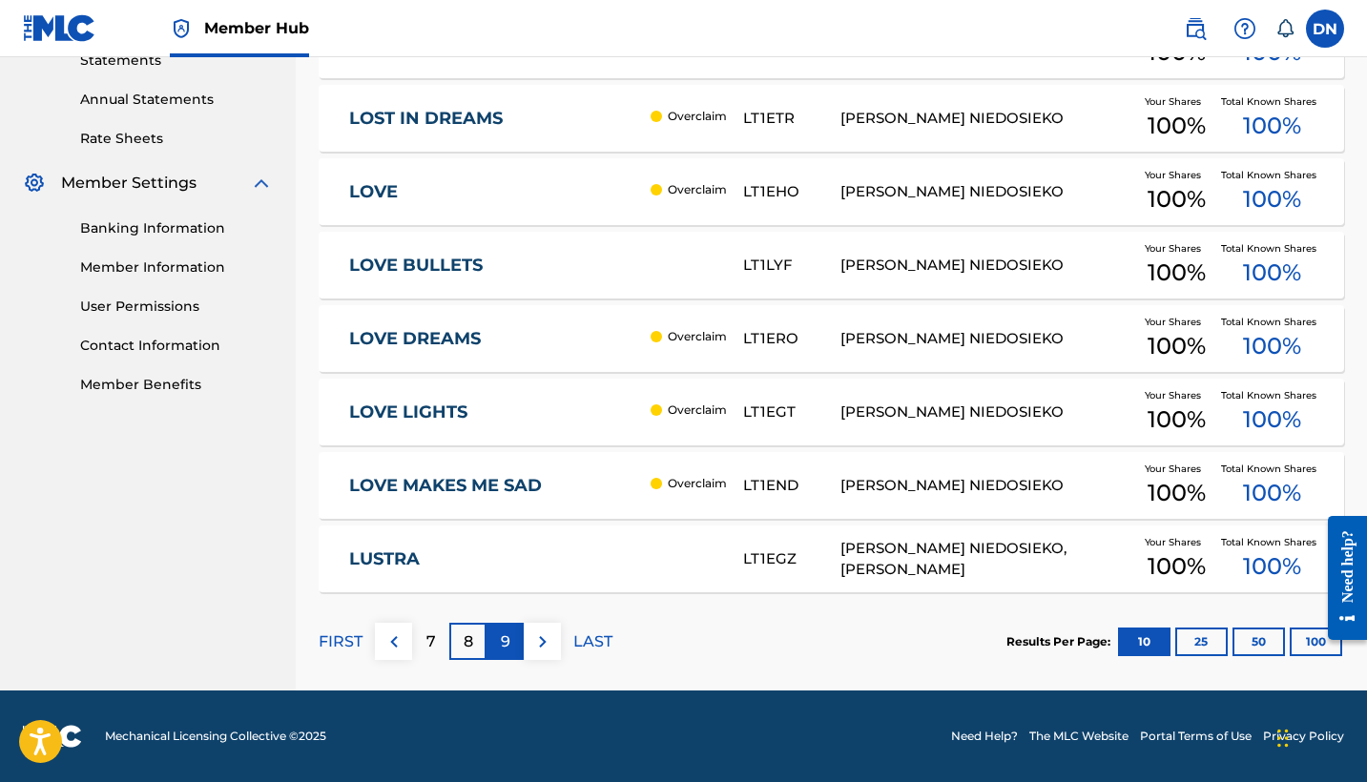
click at [508, 639] on p "9" at bounding box center [506, 642] width 10 height 23
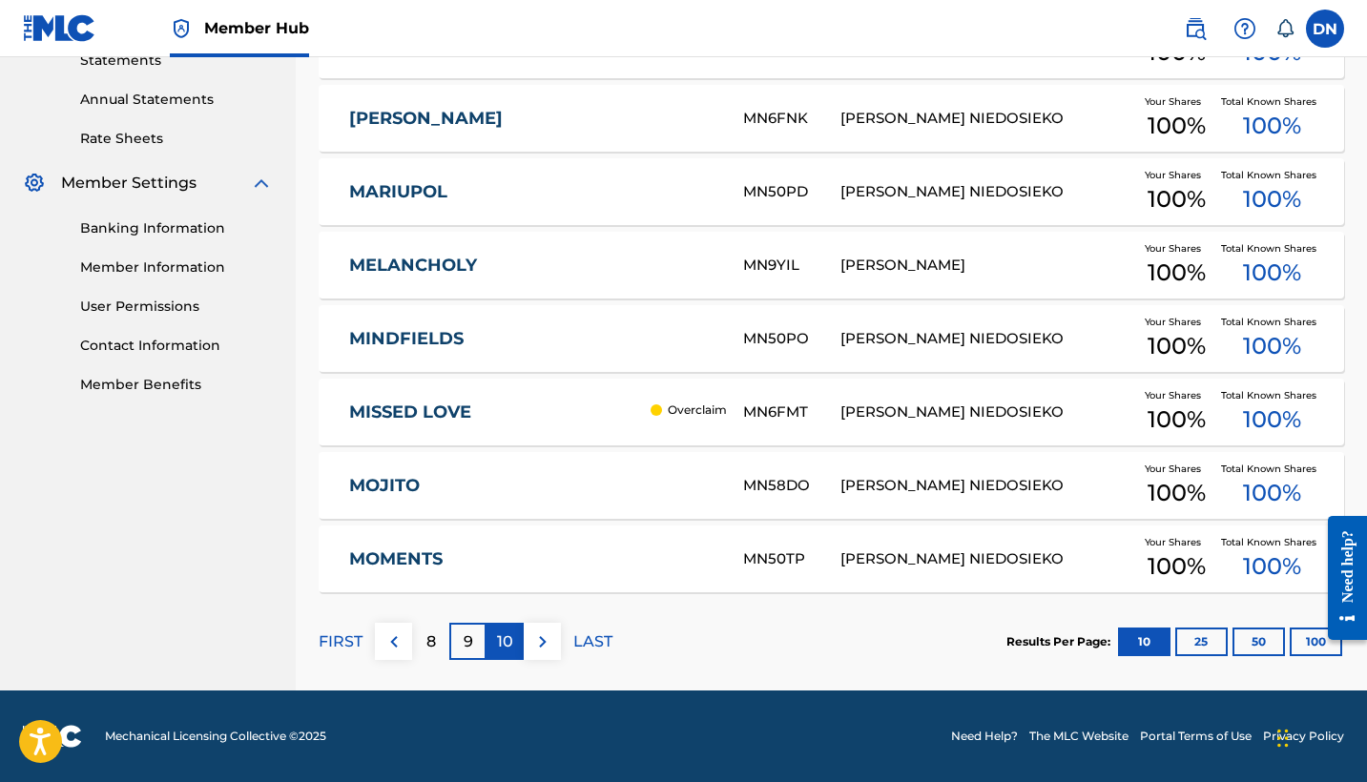
click at [501, 640] on p "10" at bounding box center [505, 642] width 16 height 23
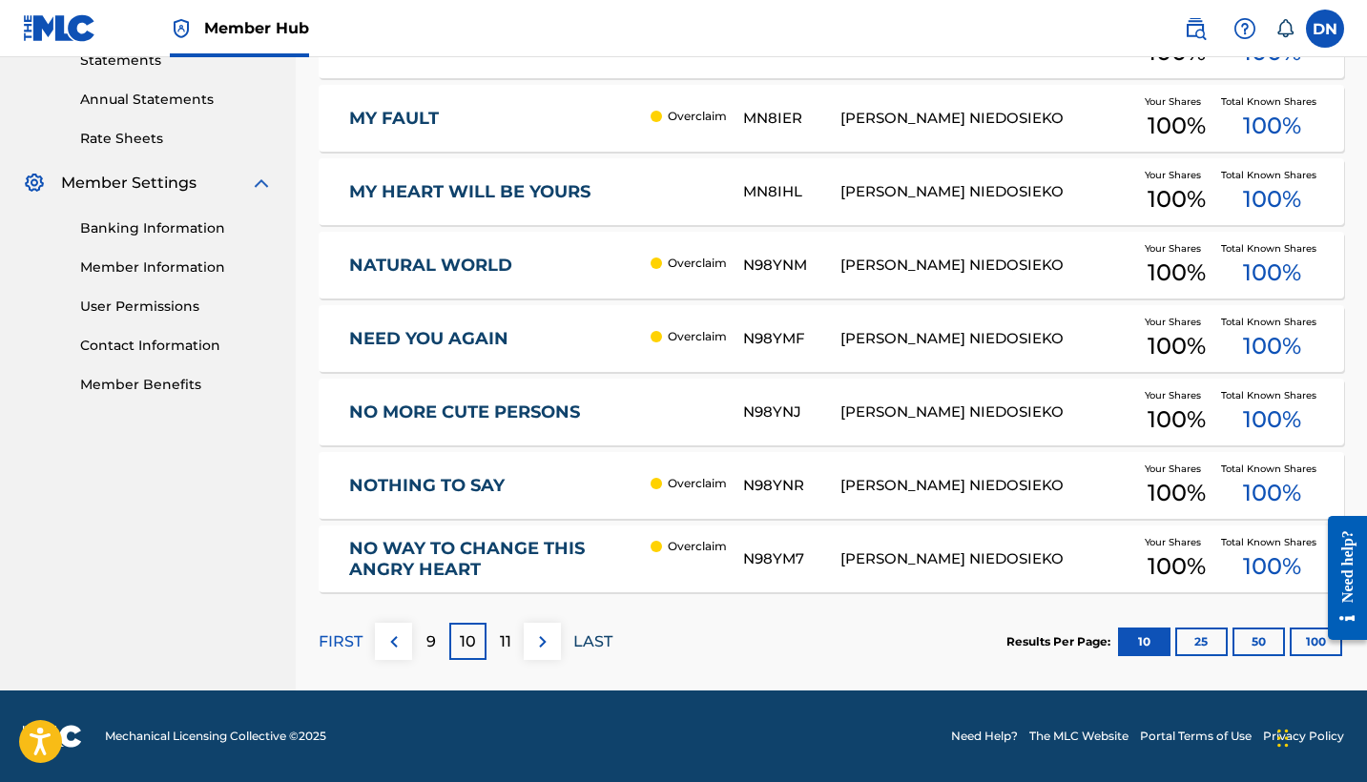
click at [597, 648] on p "LAST" at bounding box center [592, 642] width 39 height 23
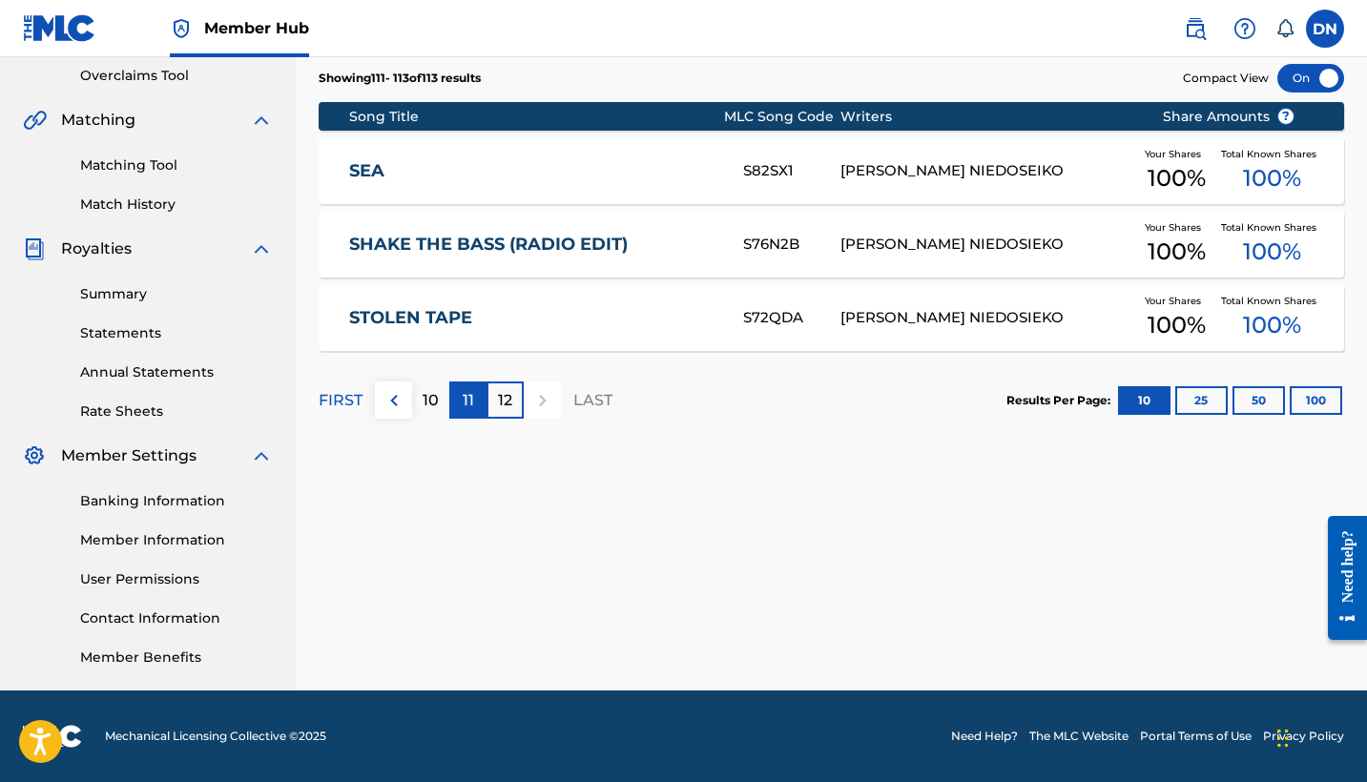
click at [471, 398] on p "11" at bounding box center [468, 400] width 11 height 23
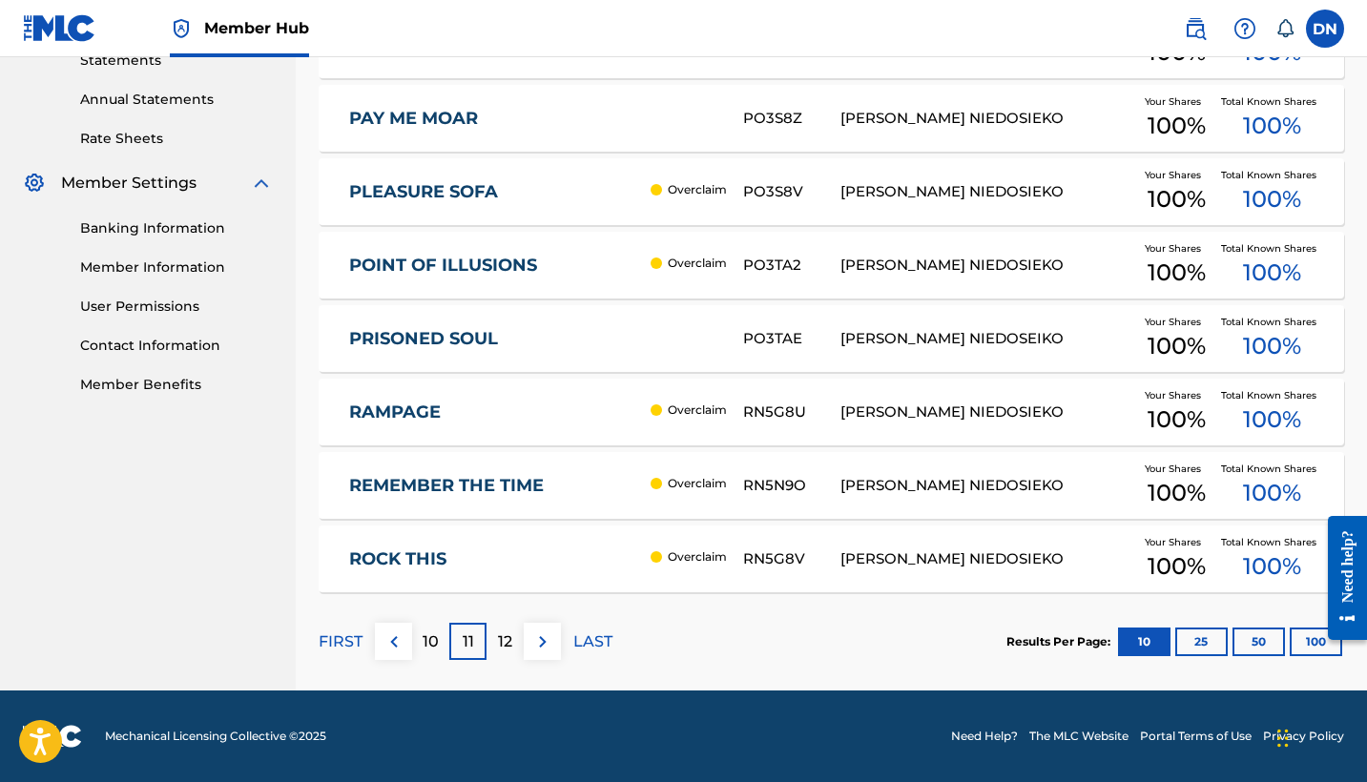
scroll to position [674, 0]
click at [497, 275] on link "POINT OF ILLUSIONS" at bounding box center [495, 266] width 292 height 22
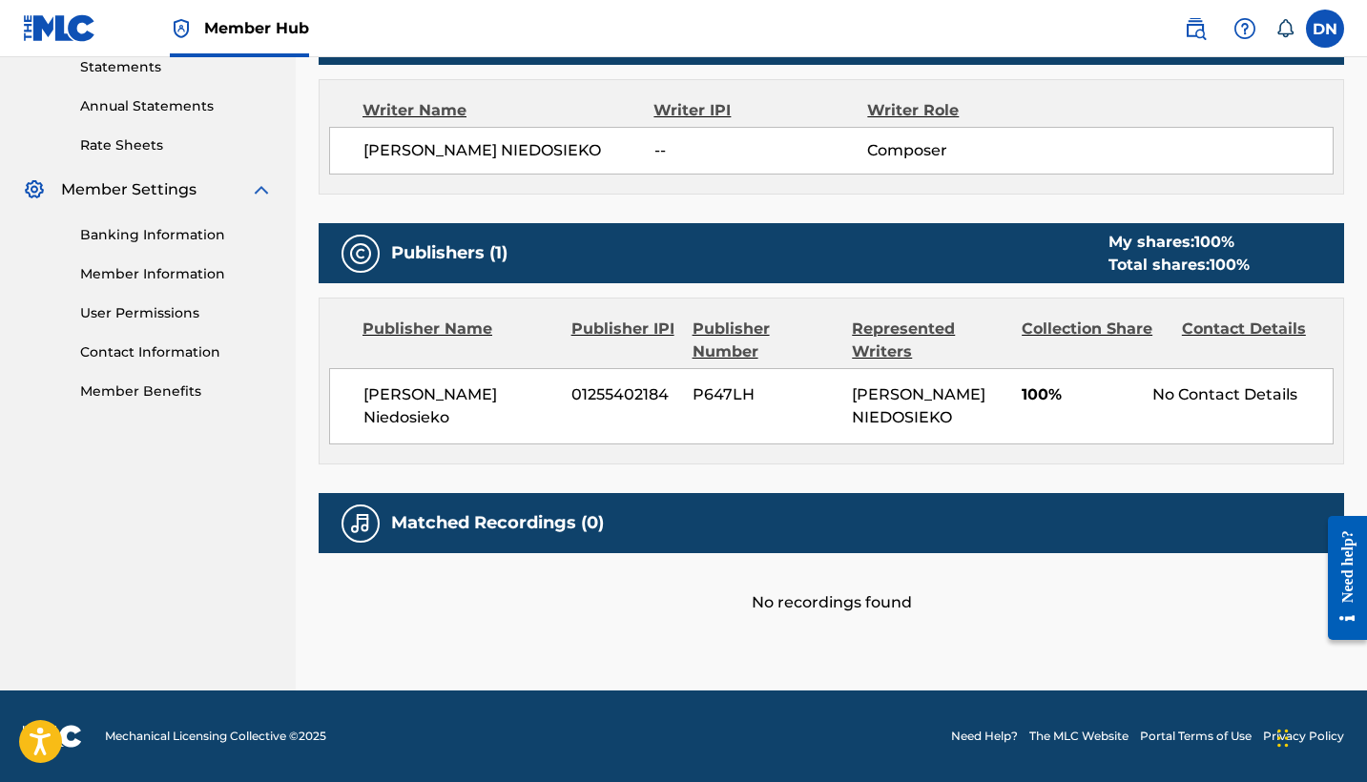
scroll to position [666, 0]
